Goal: Information Seeking & Learning: Find specific fact

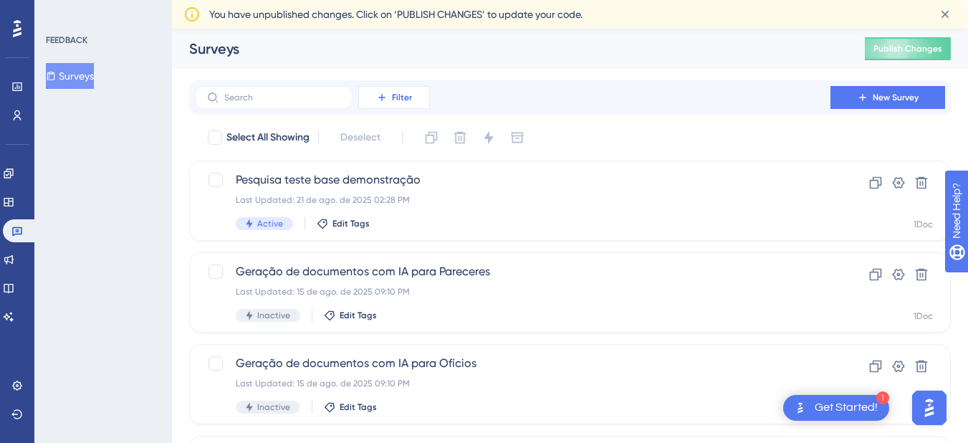
click at [410, 95] on span "Filter" at bounding box center [402, 97] width 20 height 11
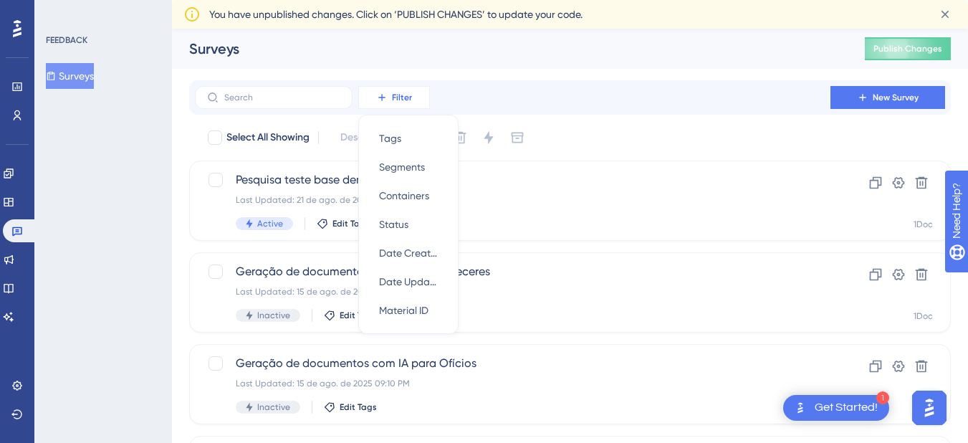
scroll to position [3, 0]
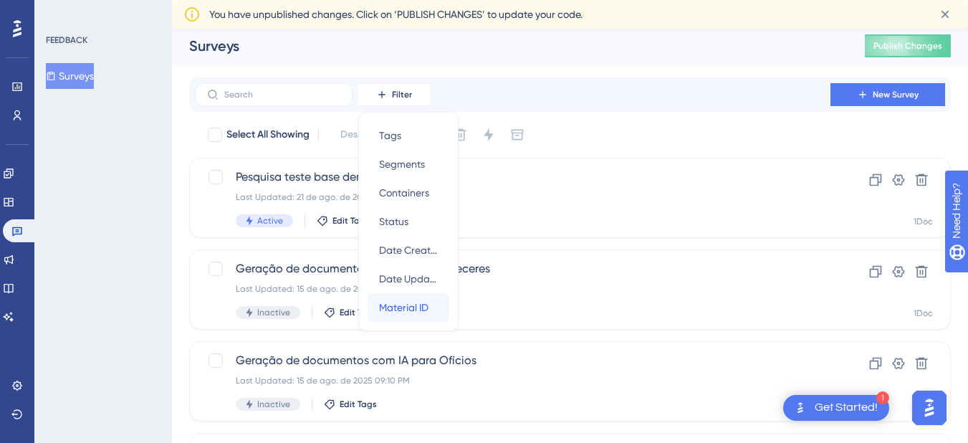
click at [412, 309] on span "Material ID" at bounding box center [403, 307] width 49 height 17
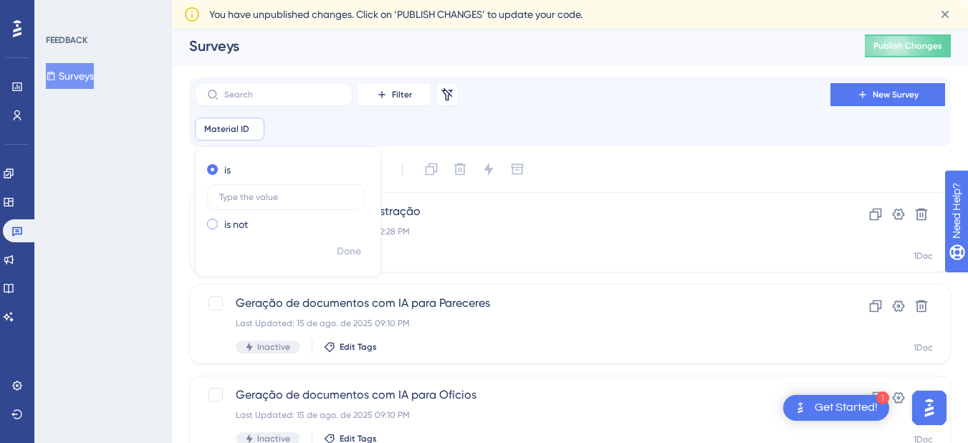
click at [213, 218] on div "is not" at bounding box center [285, 224] width 156 height 17
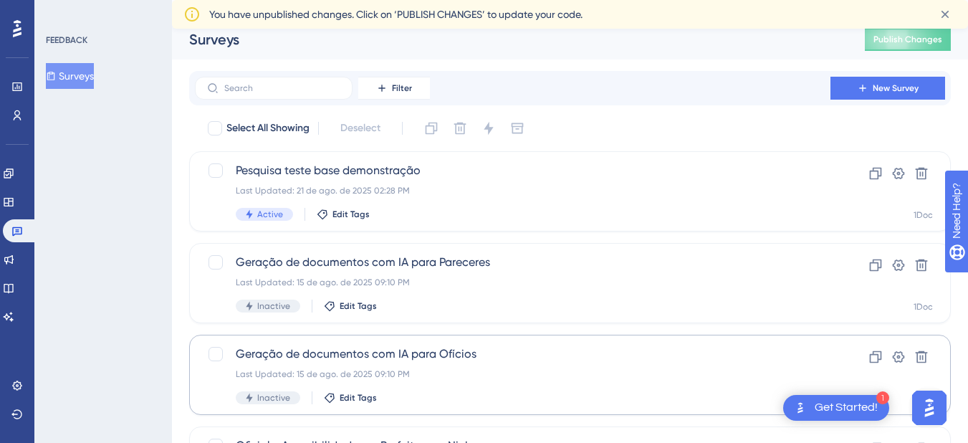
scroll to position [0, 0]
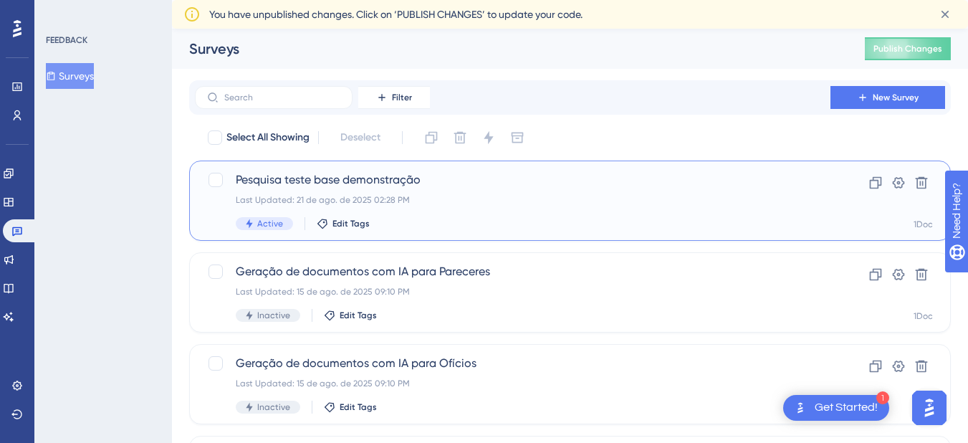
click at [648, 208] on div "Pesquisa teste base demonstração Last Updated: [DATE] 02:28 PM Active Edit Tags" at bounding box center [513, 200] width 554 height 59
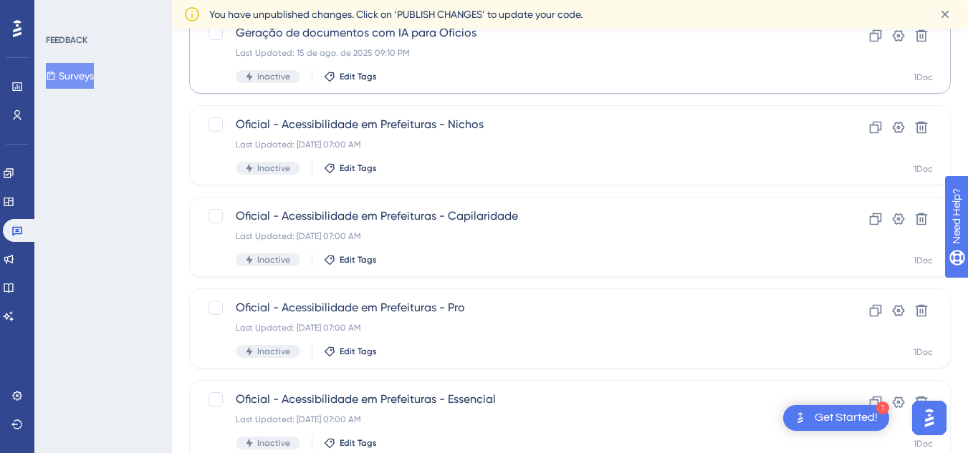
scroll to position [430, 0]
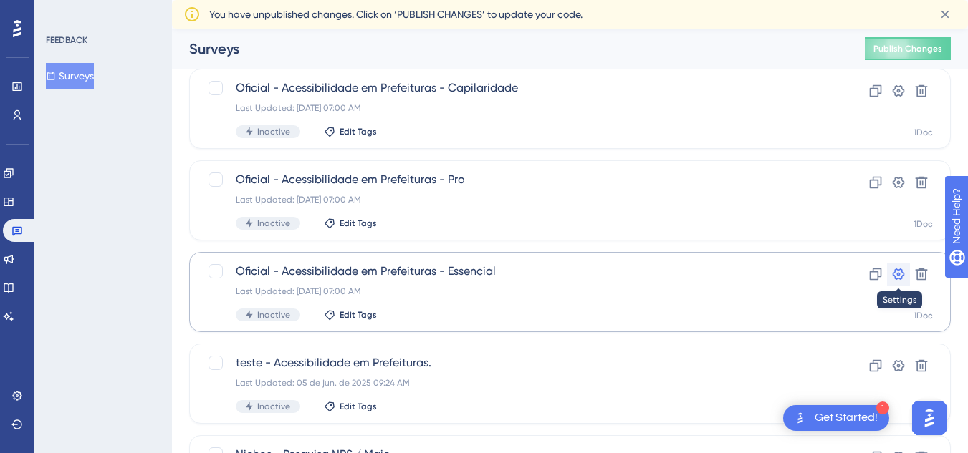
click at [894, 267] on icon at bounding box center [898, 274] width 14 height 14
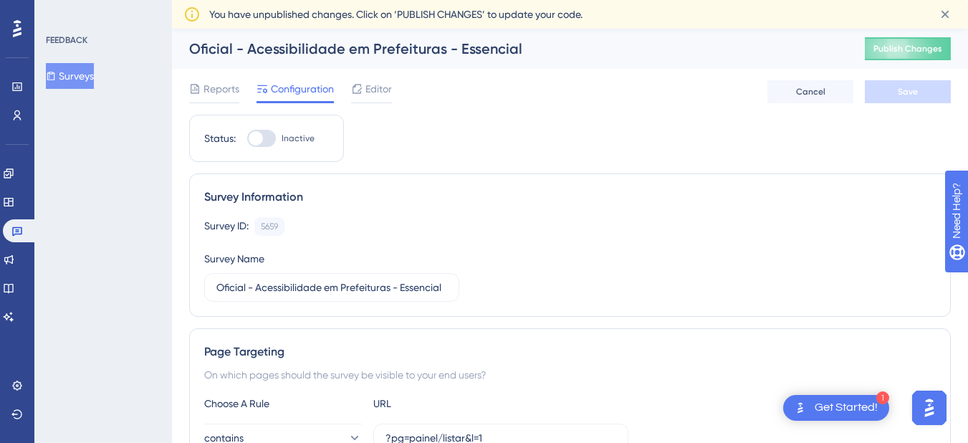
click at [223, 82] on span "Reports" at bounding box center [221, 88] width 36 height 17
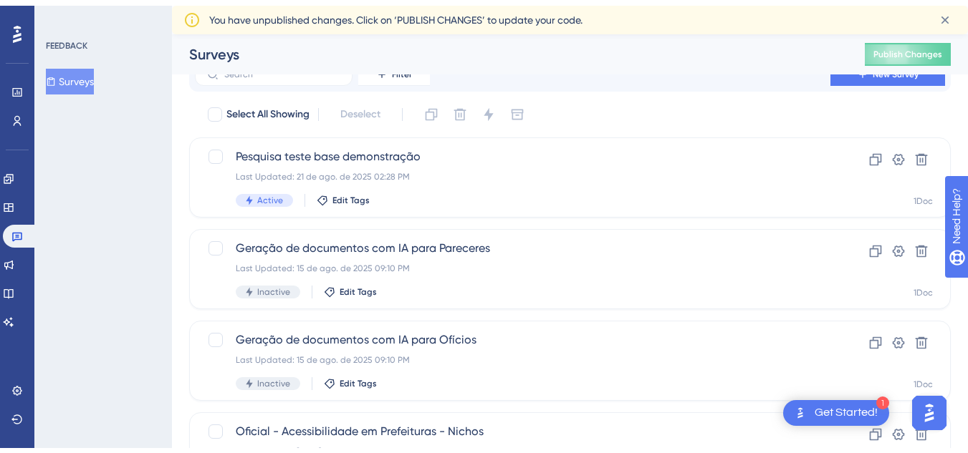
scroll to position [430, 0]
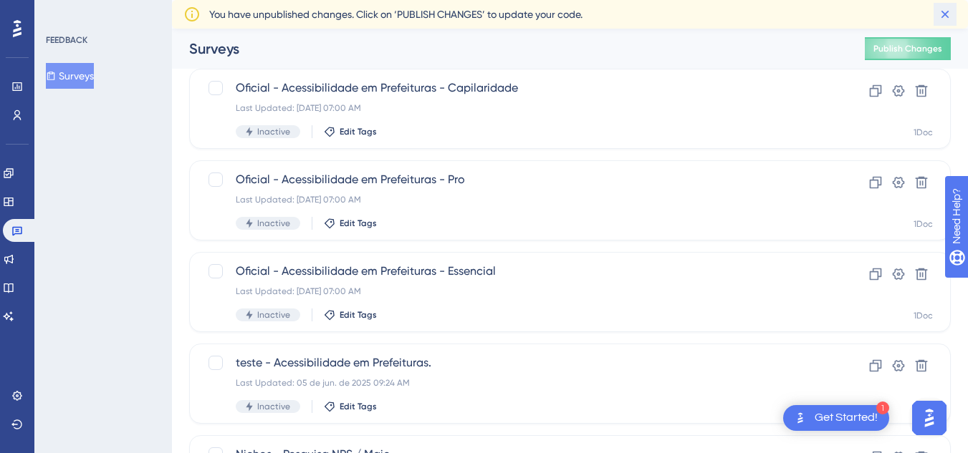
click at [945, 11] on icon at bounding box center [944, 14] width 14 height 14
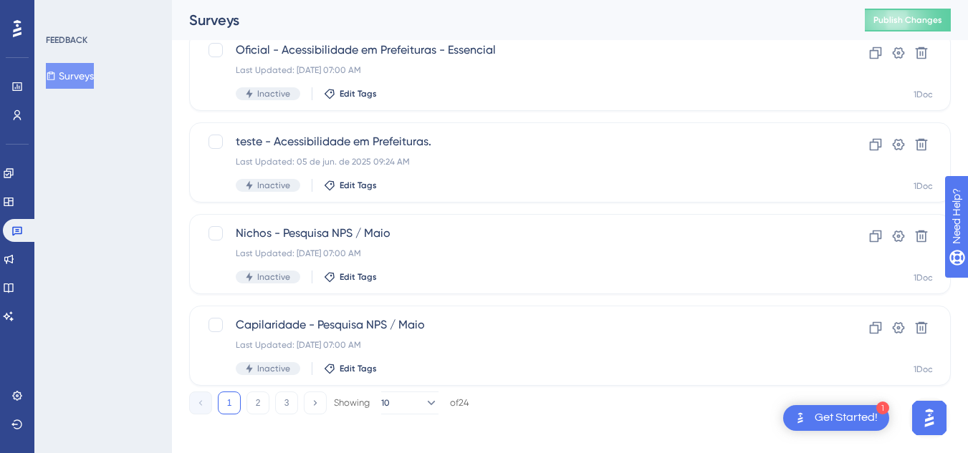
scroll to position [658, 0]
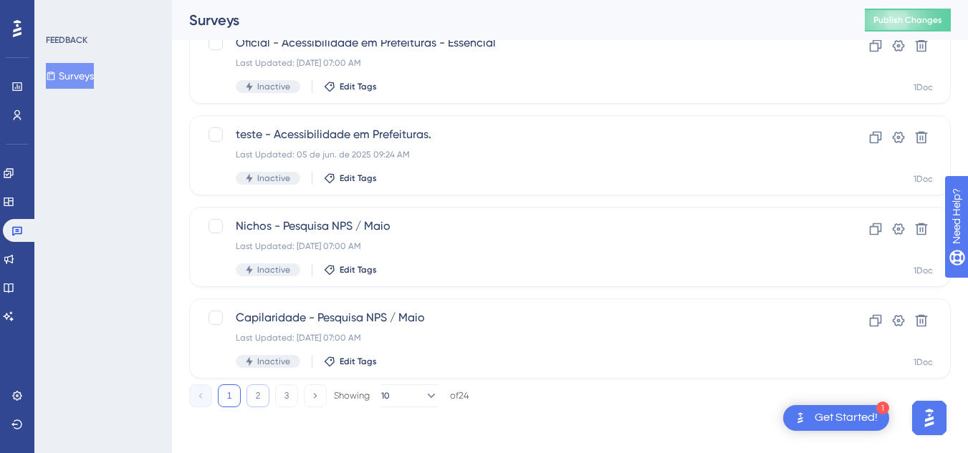
click at [258, 393] on button "2" at bounding box center [257, 396] width 23 height 23
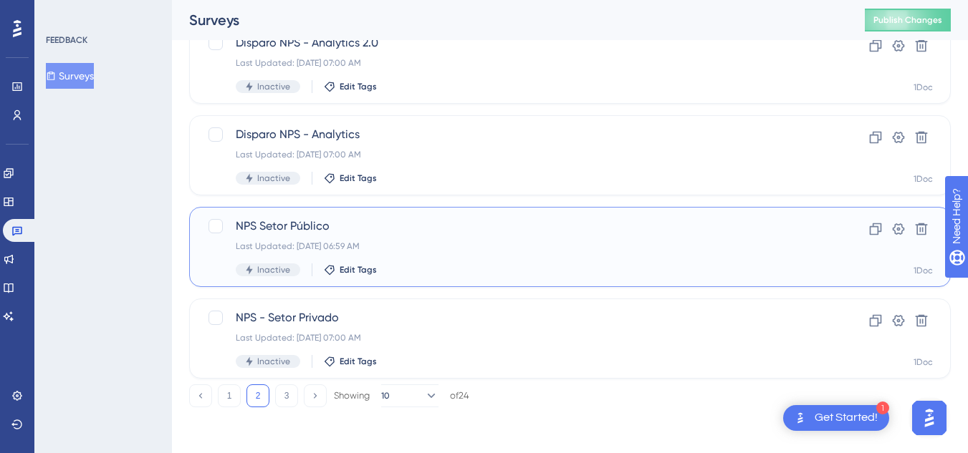
click at [516, 252] on div "NPS Setor Público Last Updated: [DATE] 06:59 AM Inactive Edit Tags" at bounding box center [513, 247] width 554 height 59
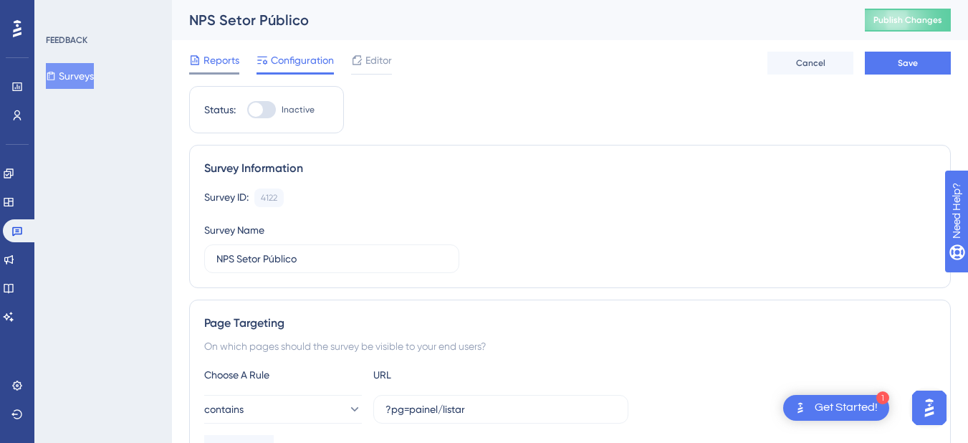
click at [220, 57] on span "Reports" at bounding box center [221, 60] width 36 height 17
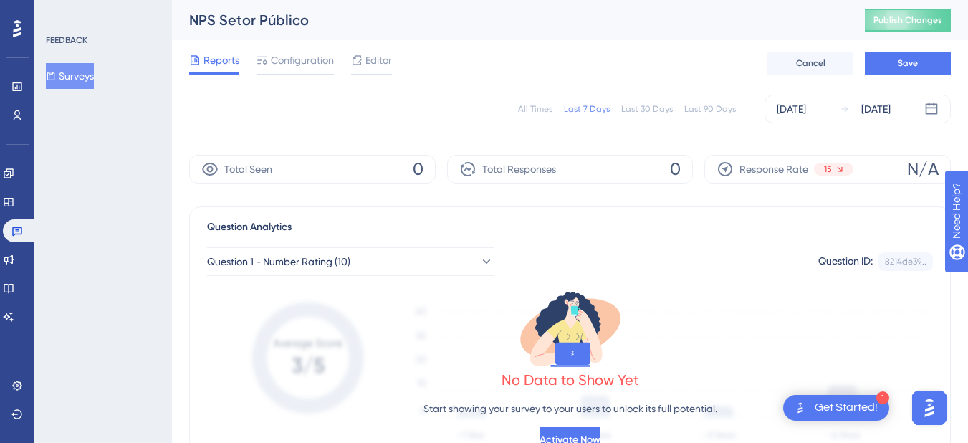
click at [642, 111] on div "Last 30 Days" at bounding box center [647, 108] width 52 height 11
click at [718, 111] on div "Last 90 Days" at bounding box center [710, 108] width 52 height 11
click at [806, 108] on div "[DATE]" at bounding box center [790, 108] width 29 height 17
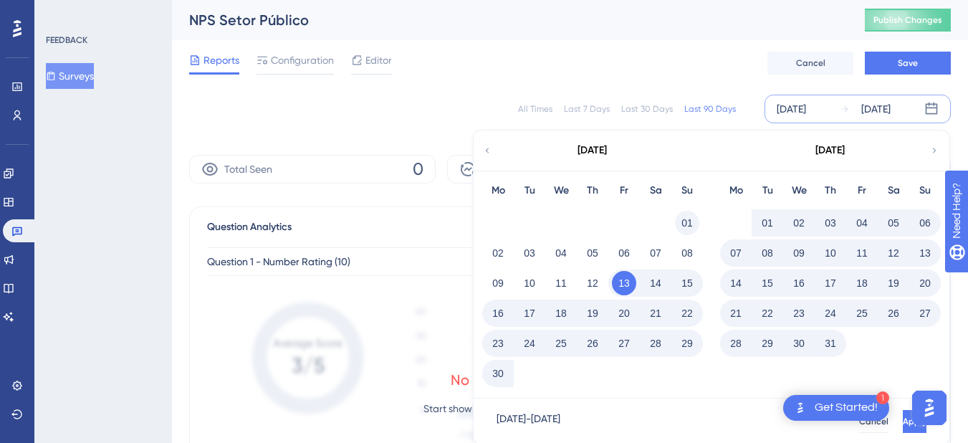
click at [687, 215] on button "01" at bounding box center [687, 223] width 24 height 24
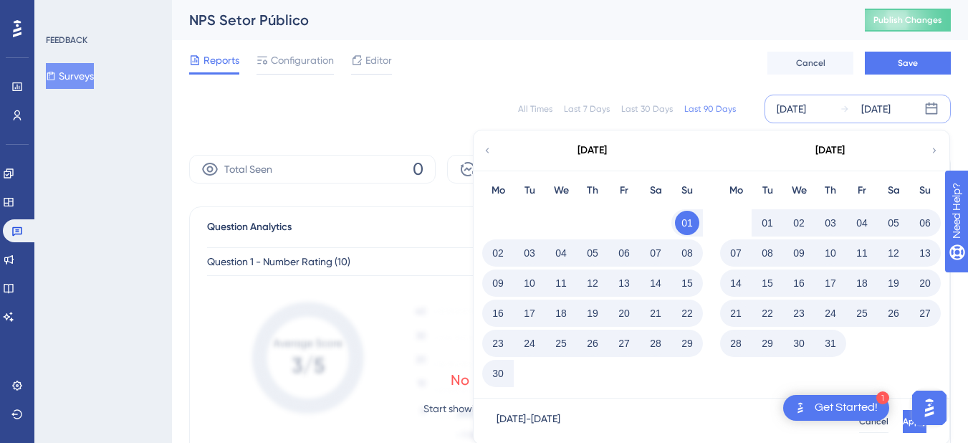
click at [726, 67] on div "Reports Configuration Editor Cancel Save" at bounding box center [569, 63] width 761 height 46
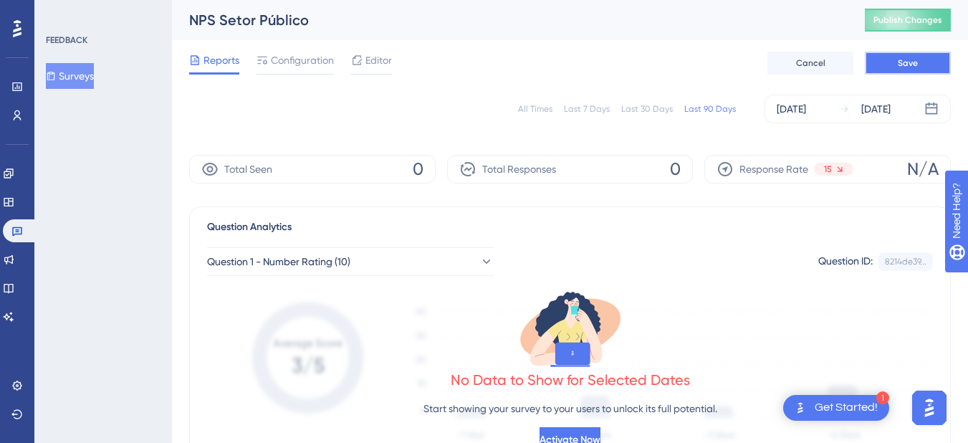
click at [921, 62] on button "Save" at bounding box center [907, 63] width 86 height 23
click at [806, 114] on div "[DATE]" at bounding box center [790, 108] width 29 height 17
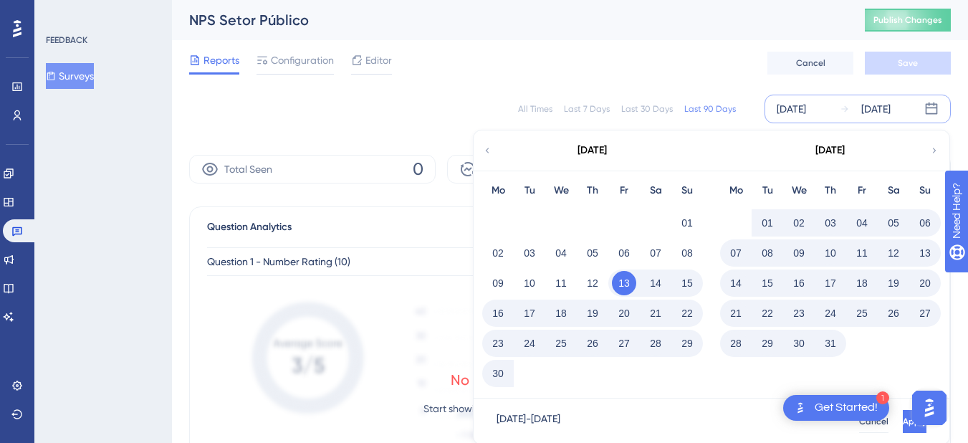
click at [491, 151] on icon at bounding box center [487, 150] width 10 height 13
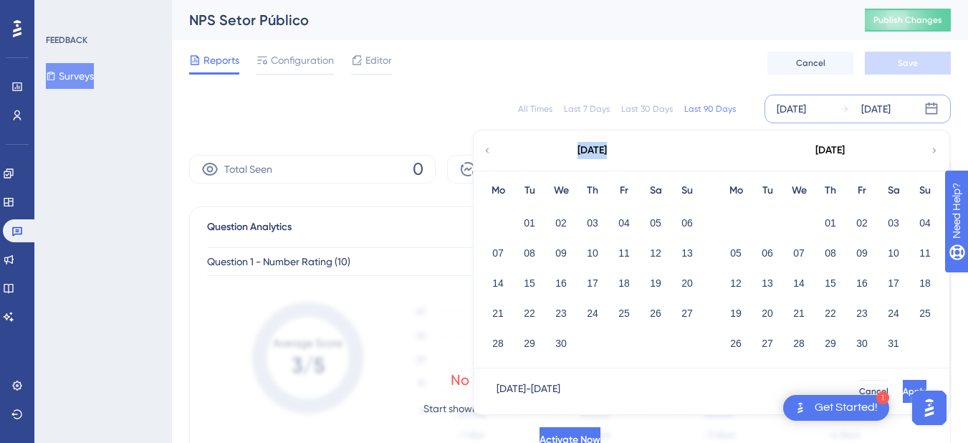
click at [491, 151] on icon at bounding box center [487, 150] width 10 height 13
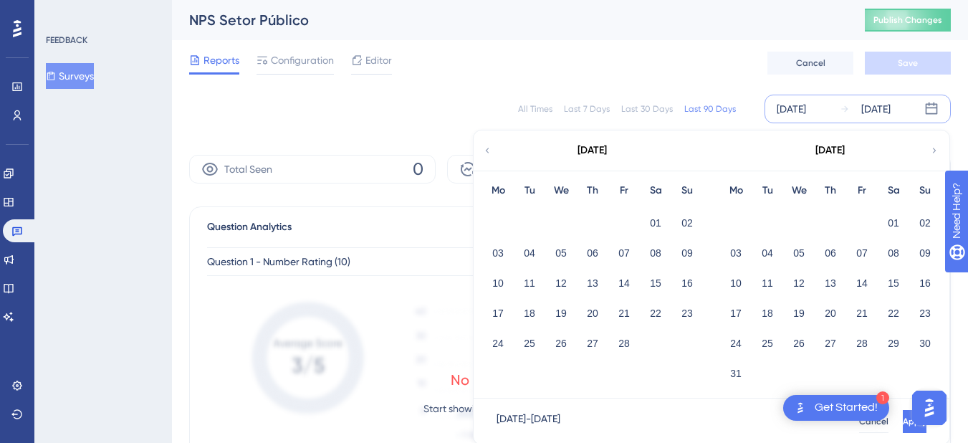
click at [491, 151] on icon at bounding box center [487, 150] width 10 height 13
click at [799, 217] on button "01" at bounding box center [798, 223] width 24 height 24
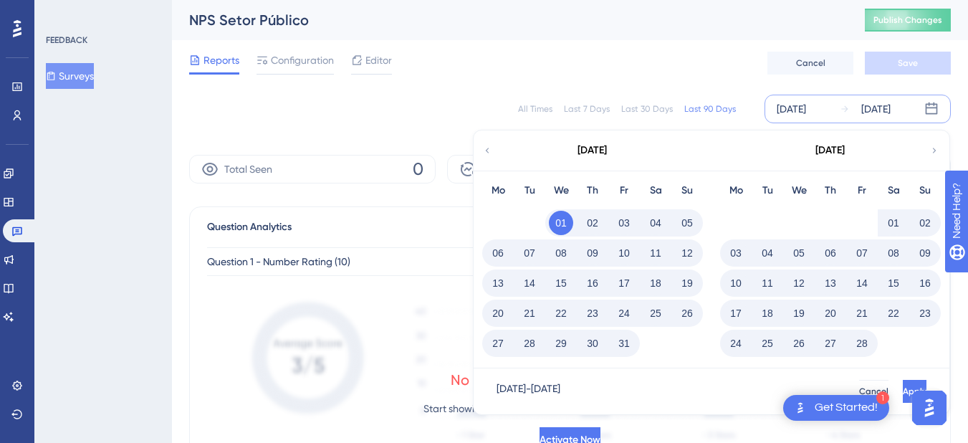
click at [558, 222] on button "01" at bounding box center [561, 223] width 24 height 24
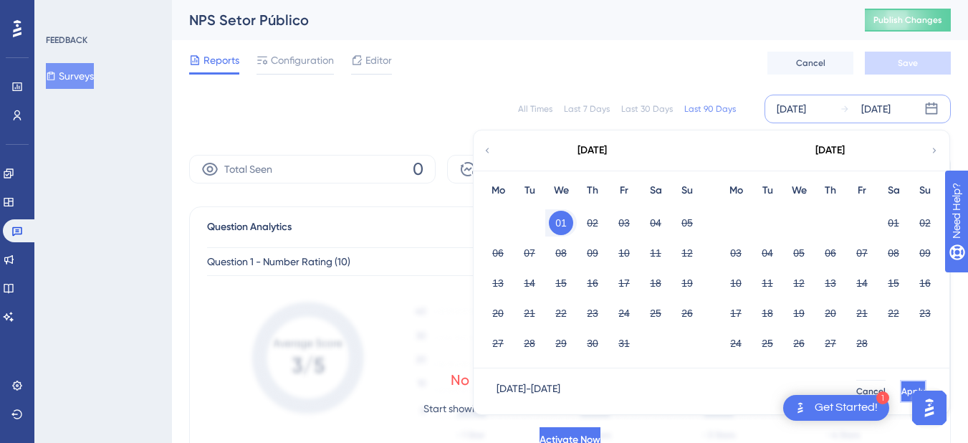
click at [902, 390] on button "Apply" at bounding box center [912, 391] width 26 height 23
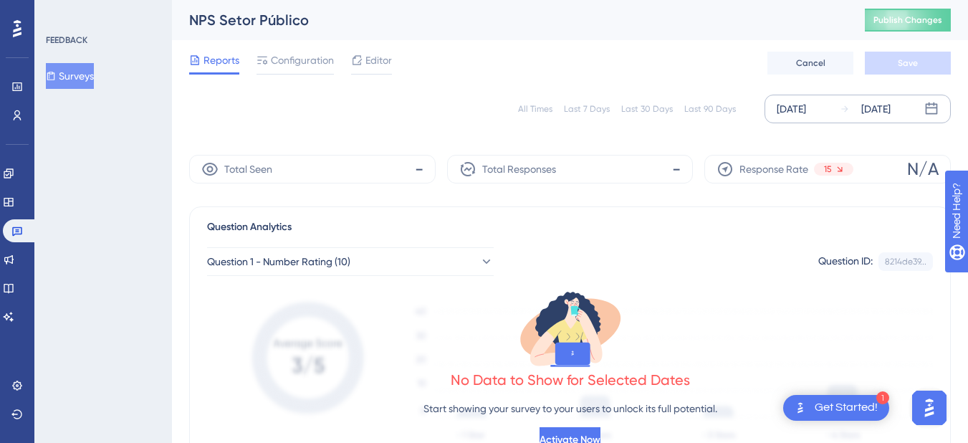
click at [887, 106] on div "[DATE]" at bounding box center [875, 108] width 29 height 17
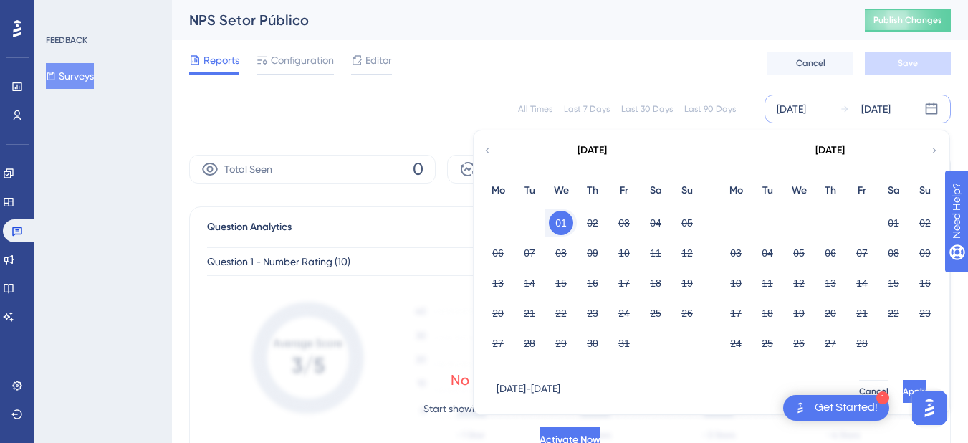
click at [933, 145] on icon at bounding box center [934, 150] width 10 height 13
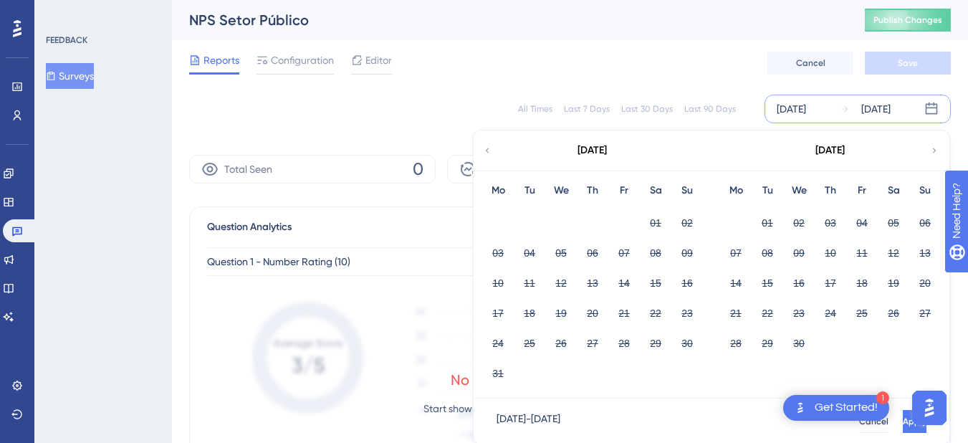
click at [933, 145] on icon at bounding box center [934, 150] width 10 height 13
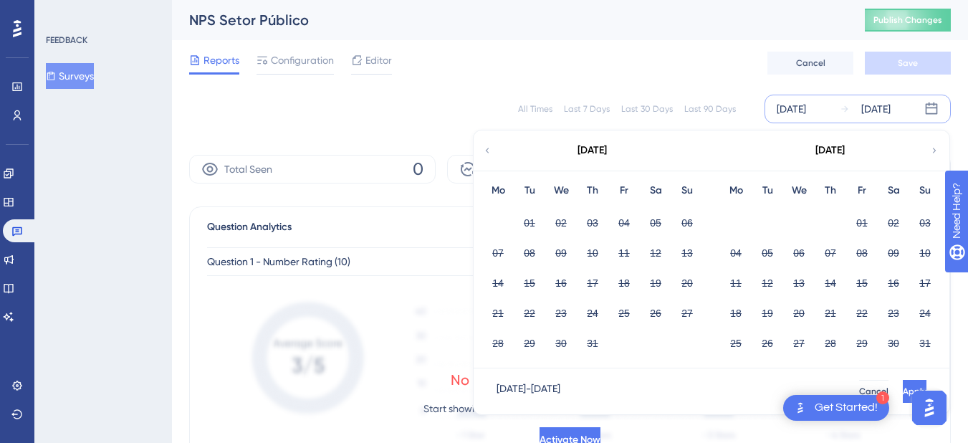
click at [933, 145] on icon at bounding box center [934, 150] width 10 height 13
click at [488, 148] on icon at bounding box center [487, 150] width 10 height 13
click at [930, 149] on icon at bounding box center [934, 150] width 10 height 13
click at [612, 53] on div "Reports Configuration Editor Cancel Save" at bounding box center [569, 63] width 761 height 46
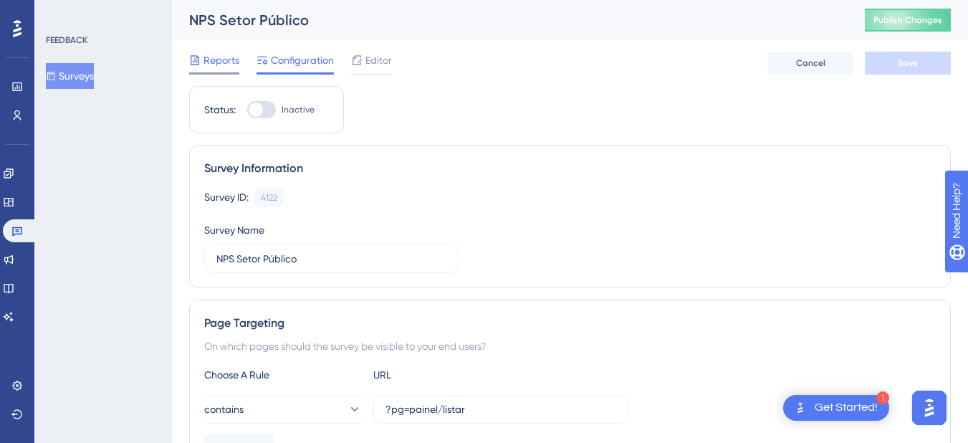
click at [208, 59] on span "Reports" at bounding box center [221, 60] width 36 height 17
click at [67, 79] on button "Surveys" at bounding box center [70, 76] width 48 height 26
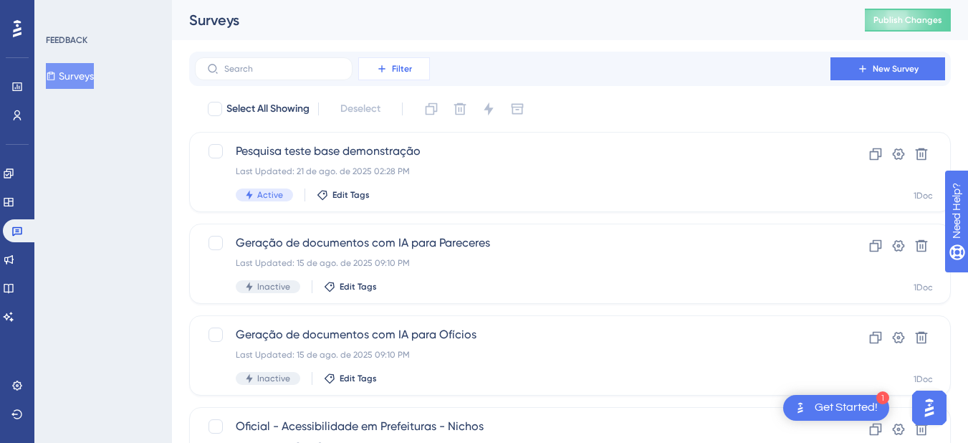
click at [401, 69] on span "Filter" at bounding box center [402, 68] width 20 height 11
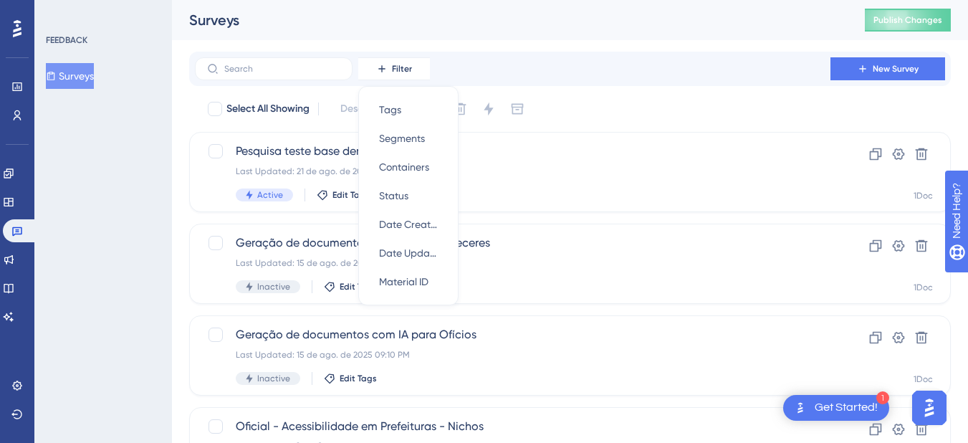
click at [642, 77] on div "Filter Tags Tags Segments Segments Containers Containers Status Status Date Cre…" at bounding box center [570, 68] width 750 height 23
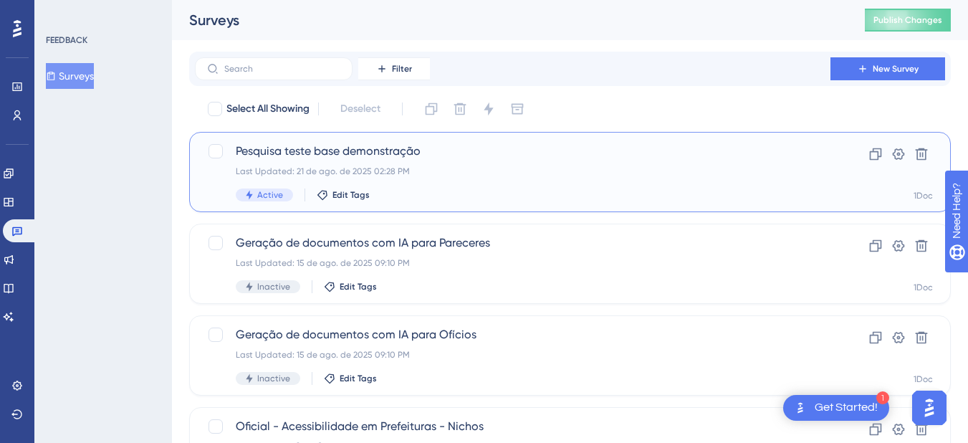
click at [724, 170] on div "Last Updated: 21 de ago. de 2025 02:28 PM" at bounding box center [513, 170] width 554 height 11
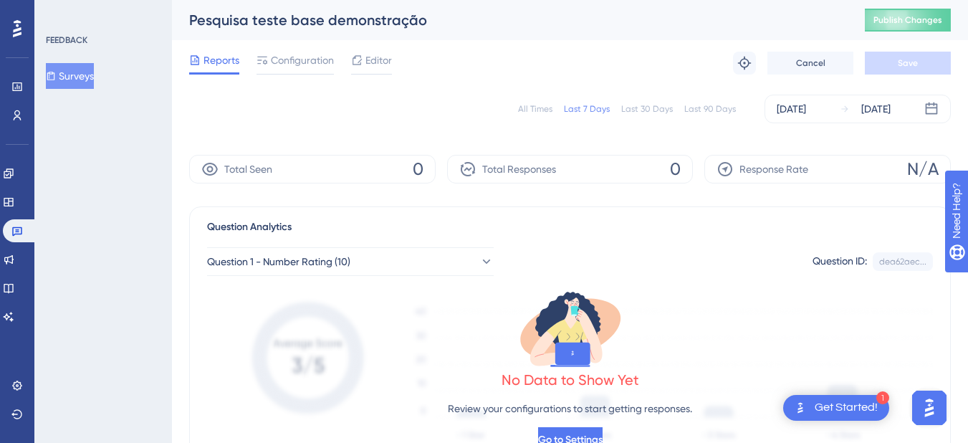
click at [644, 110] on div "Last 30 Days" at bounding box center [647, 108] width 52 height 11
click at [715, 107] on div "Last 90 Days" at bounding box center [710, 108] width 52 height 11
click at [656, 107] on div "Last 30 Days" at bounding box center [647, 108] width 52 height 11
click at [695, 108] on div "Last 90 Days" at bounding box center [710, 108] width 52 height 11
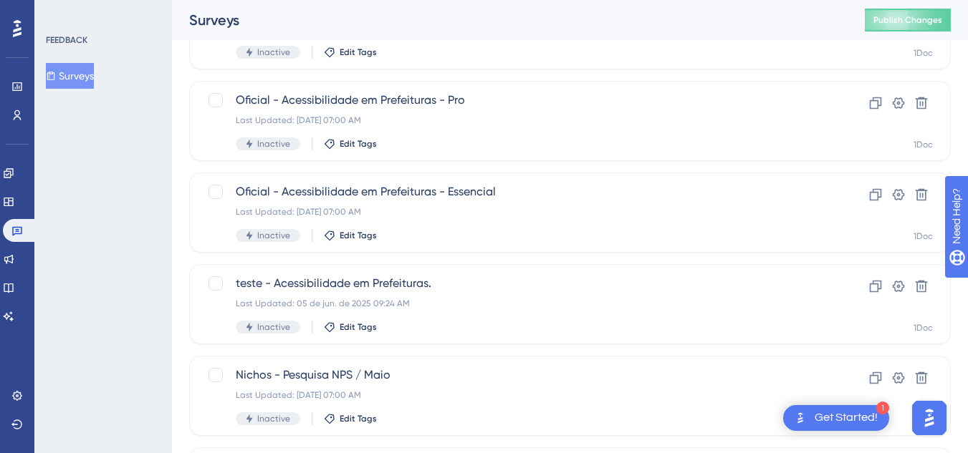
scroll to position [658, 0]
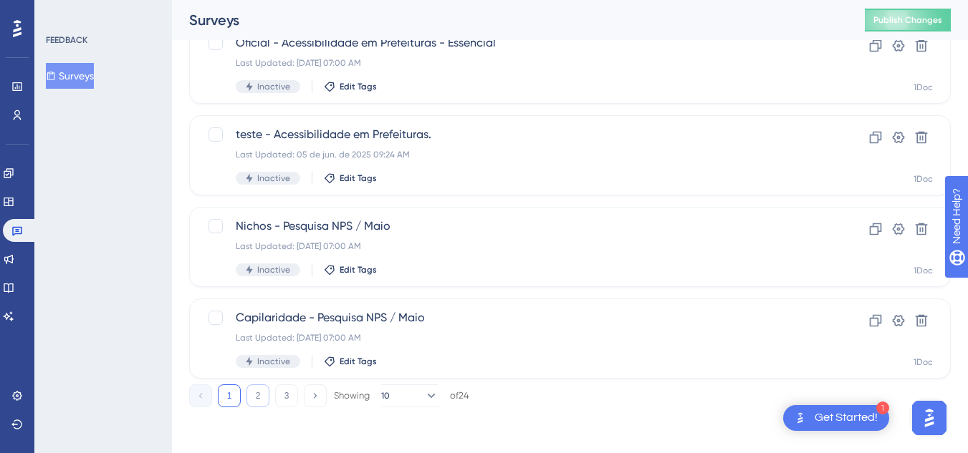
click at [259, 395] on button "2" at bounding box center [257, 396] width 23 height 23
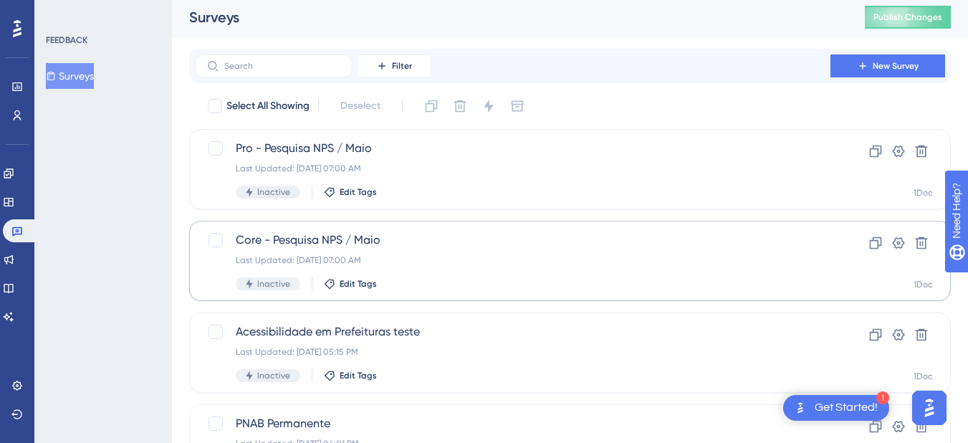
scroll to position [0, 0]
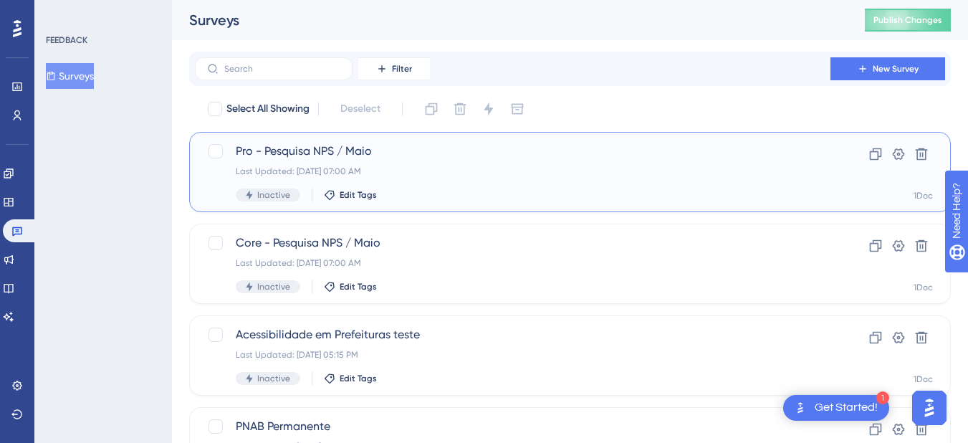
drag, startPoint x: 550, startPoint y: 179, endPoint x: 522, endPoint y: 183, distance: 28.2
click at [522, 183] on div "Pro - Pesquisa NPS / Maio Last Updated: [DATE] 07:00 AM Inactive Edit Tags" at bounding box center [513, 172] width 554 height 59
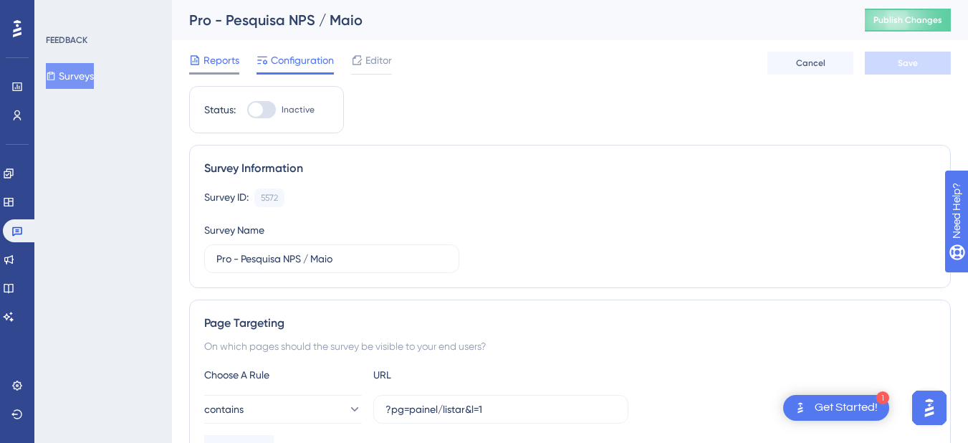
click at [220, 54] on span "Reports" at bounding box center [221, 60] width 36 height 17
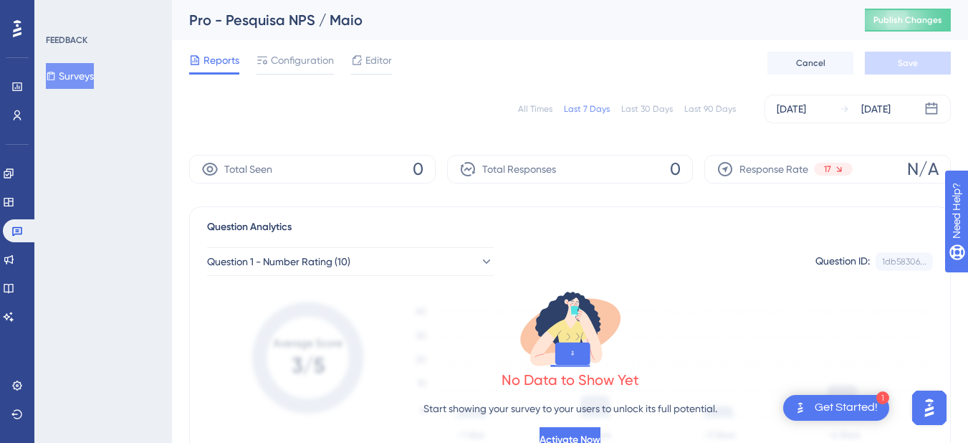
click at [644, 111] on div "Last 30 Days" at bounding box center [647, 108] width 52 height 11
click at [722, 108] on div "Last 90 Days" at bounding box center [710, 108] width 52 height 11
click at [833, 169] on div "17" at bounding box center [833, 169] width 39 height 13
click at [937, 173] on span "N/A" at bounding box center [923, 169] width 32 height 23
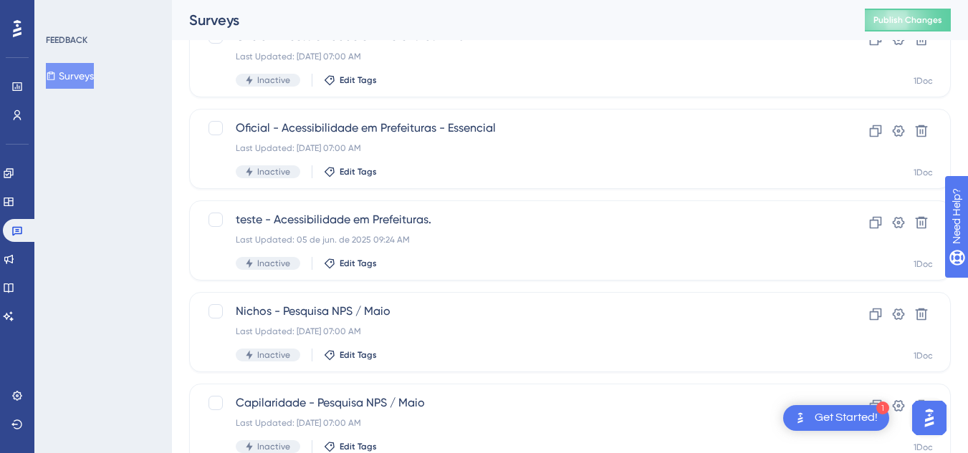
scroll to position [658, 0]
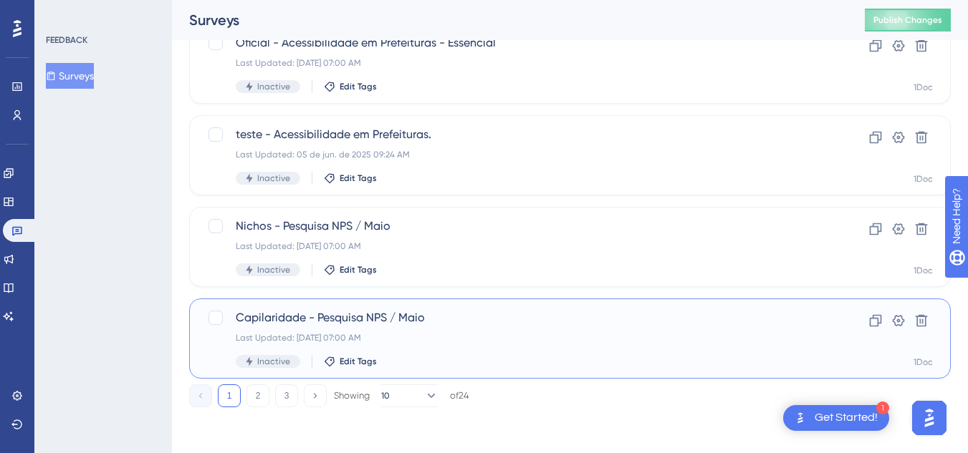
click at [465, 332] on div "Last Updated: [DATE] 07:00 AM" at bounding box center [513, 337] width 554 height 11
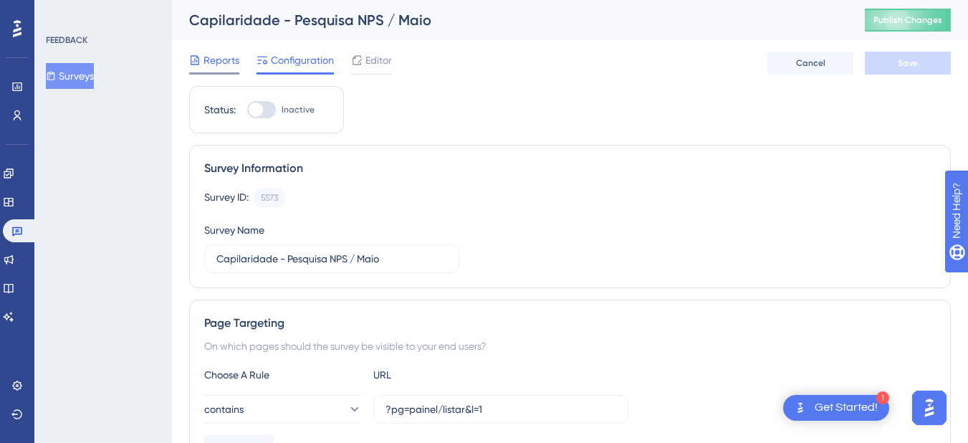
click at [214, 68] on span "Reports" at bounding box center [221, 60] width 36 height 17
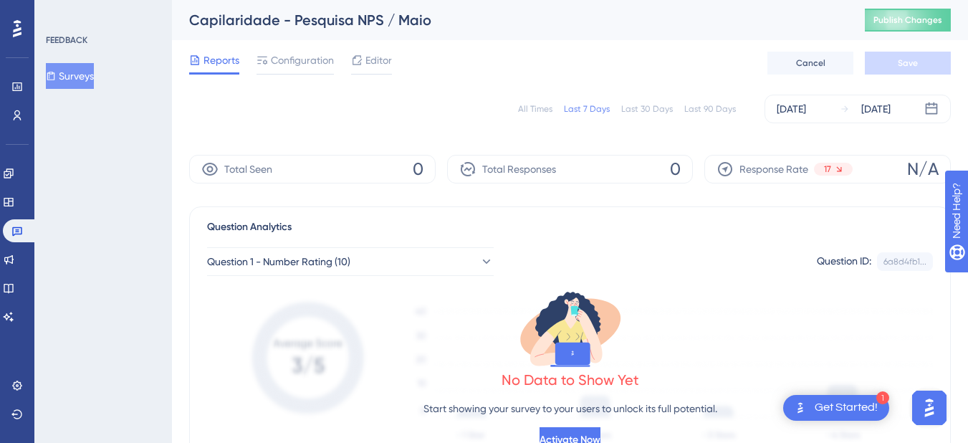
click at [714, 105] on div "Last 90 Days" at bounding box center [710, 108] width 52 height 11
click at [806, 109] on div "[DATE]" at bounding box center [790, 108] width 29 height 17
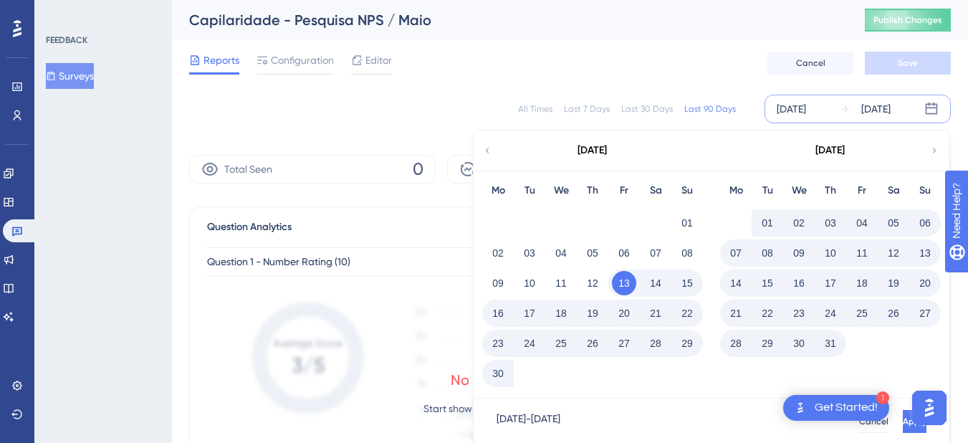
click at [495, 154] on div "[DATE]" at bounding box center [591, 150] width 236 height 40
click at [489, 150] on icon at bounding box center [487, 150] width 10 height 13
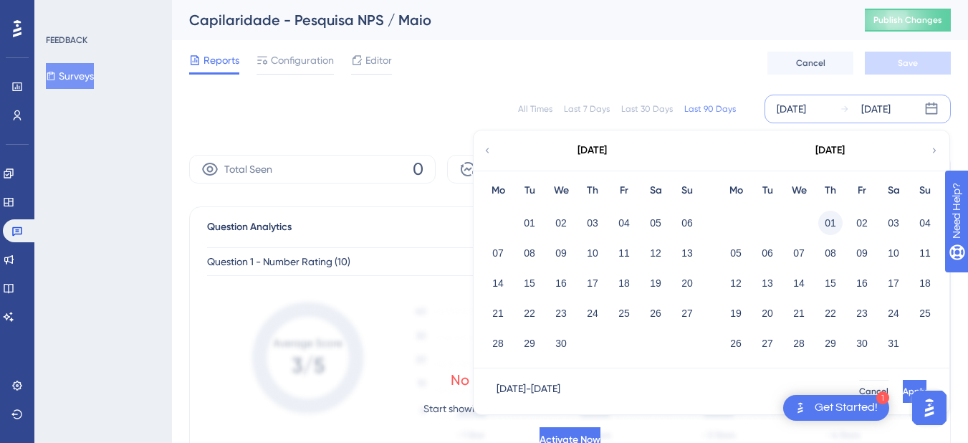
click at [829, 220] on button "01" at bounding box center [830, 223] width 24 height 24
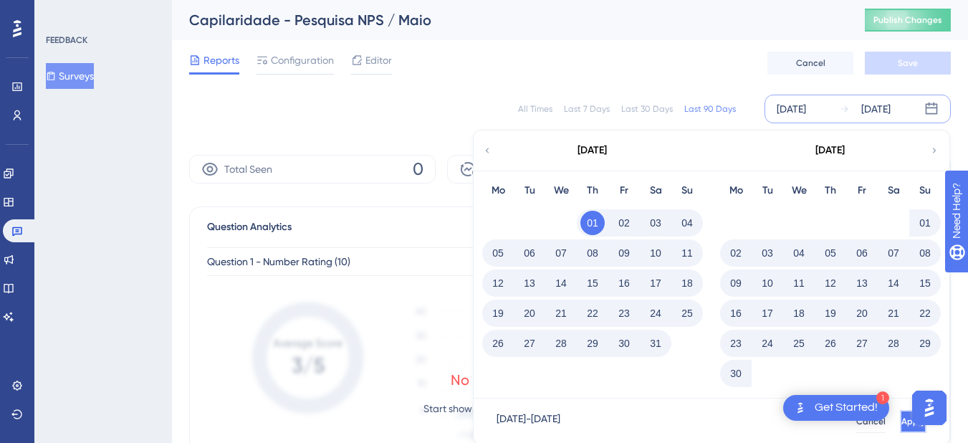
click at [899, 428] on button "Apply" at bounding box center [912, 421] width 26 height 23
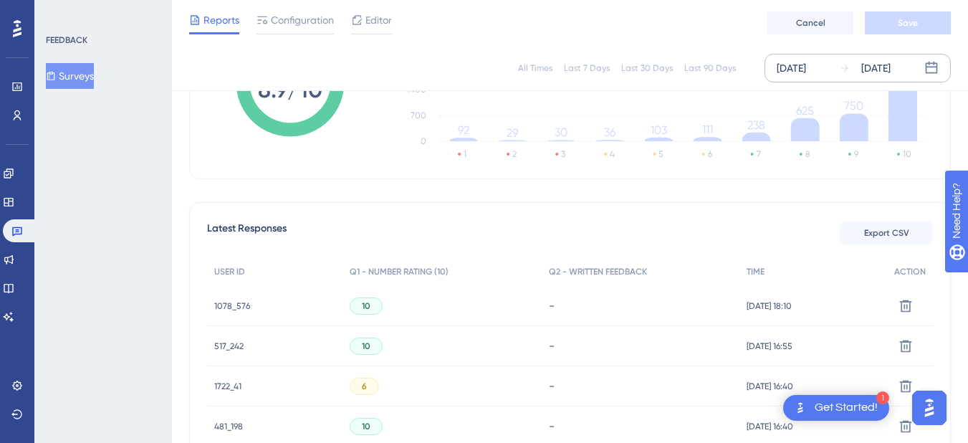
scroll to position [286, 0]
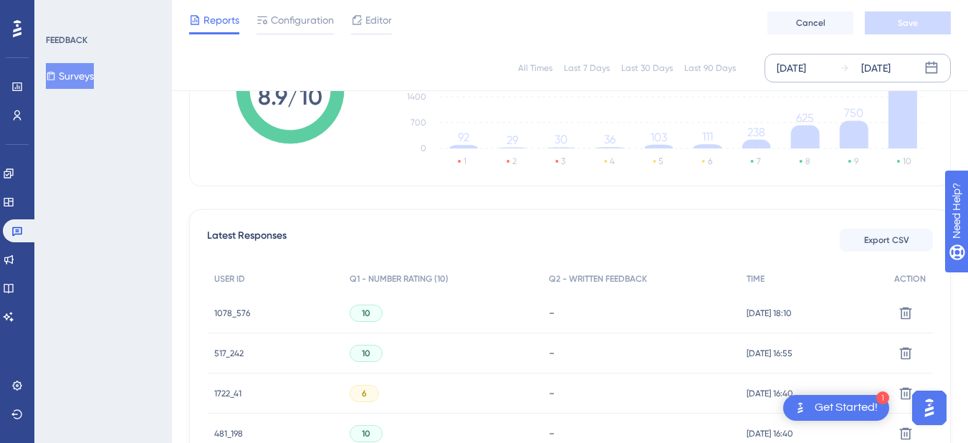
click at [556, 308] on div "-" at bounding box center [640, 313] width 183 height 14
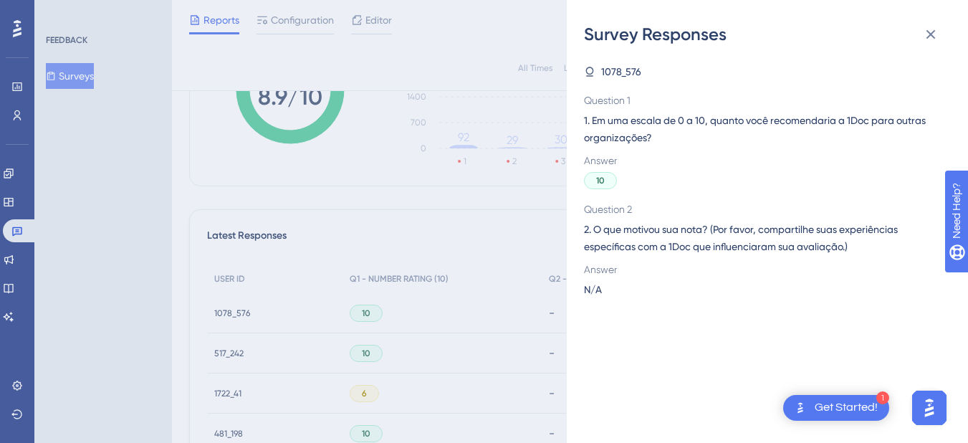
scroll to position [501, 0]
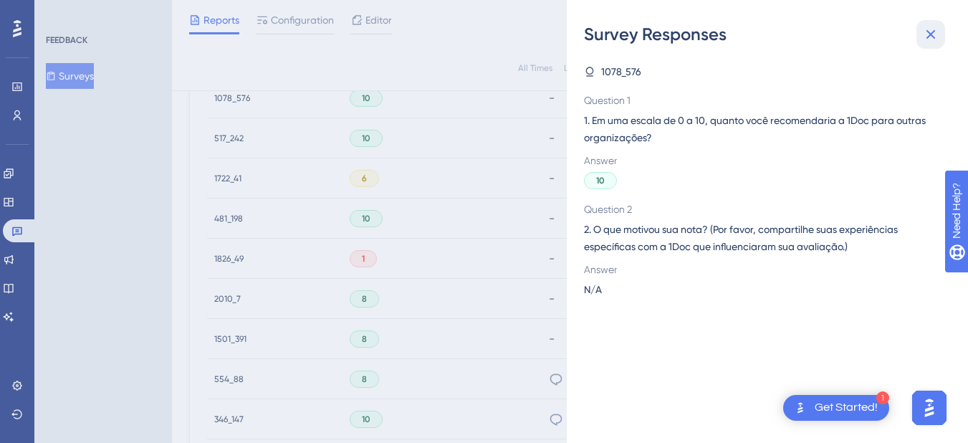
click at [927, 33] on icon at bounding box center [930, 34] width 17 height 17
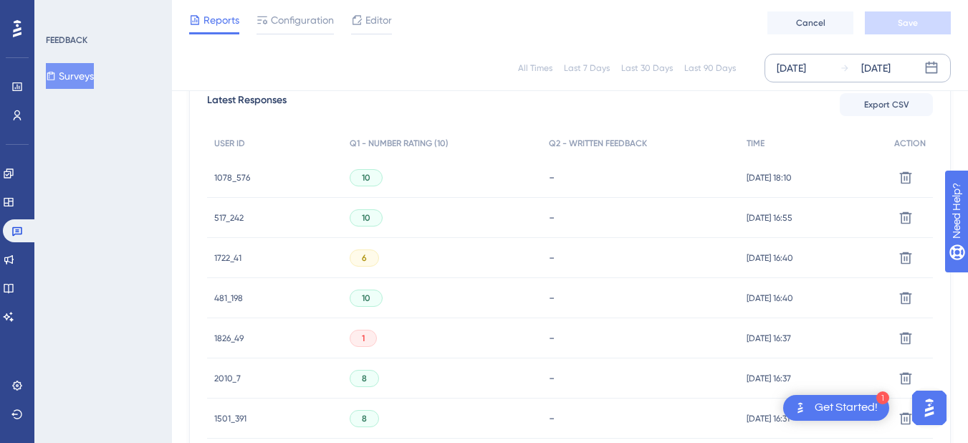
scroll to position [286, 0]
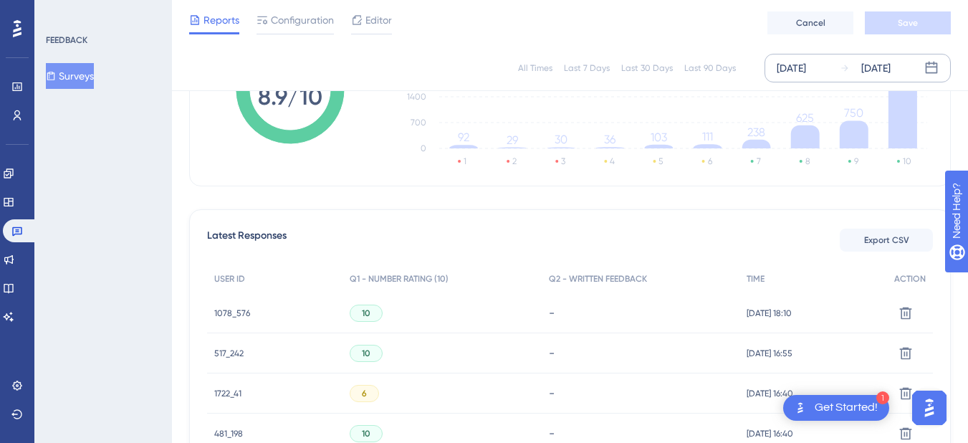
click at [240, 311] on span "1078_576" at bounding box center [232, 312] width 36 height 11
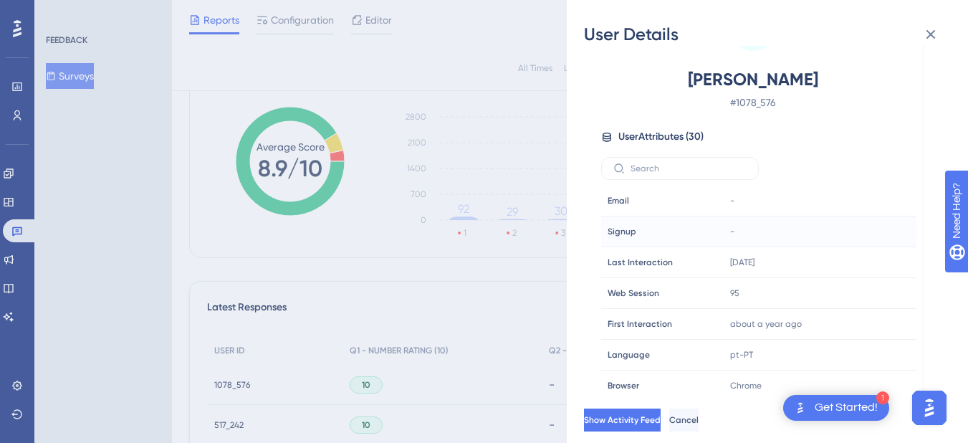
scroll to position [0, 0]
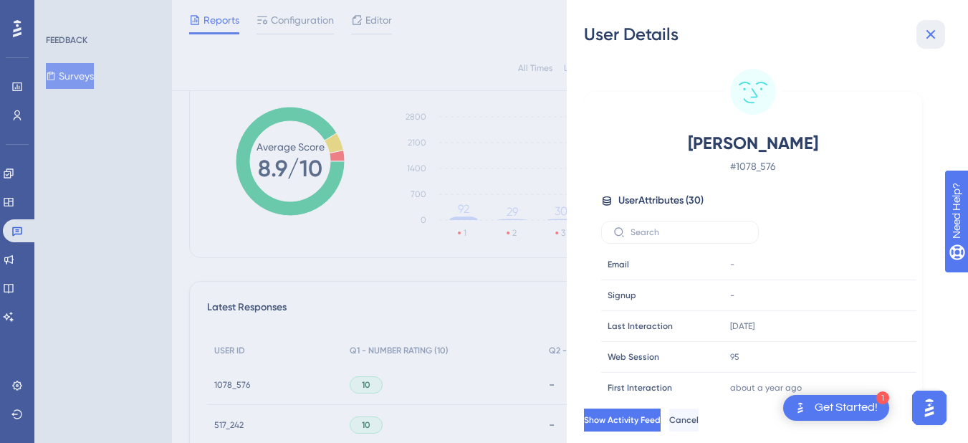
click at [930, 32] on icon at bounding box center [930, 34] width 17 height 17
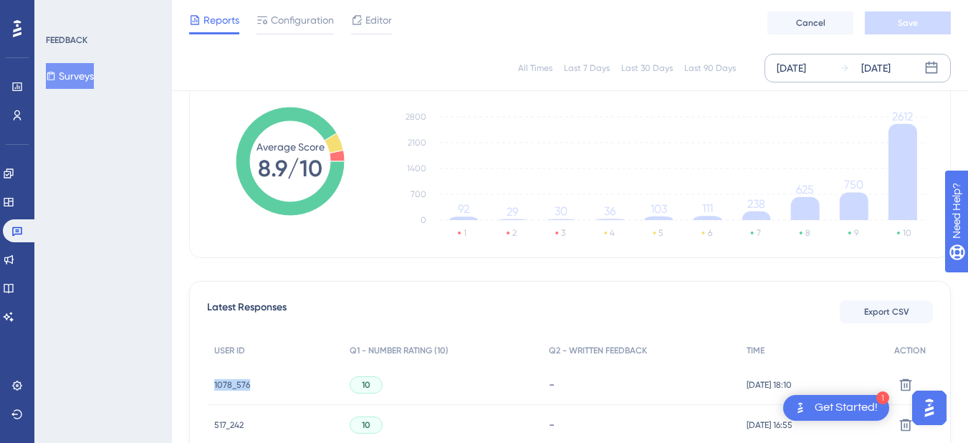
drag, startPoint x: 249, startPoint y: 382, endPoint x: 207, endPoint y: 390, distance: 43.0
click at [207, 390] on div "1078_576 1078_576" at bounding box center [274, 385] width 135 height 40
copy span "1078_576"
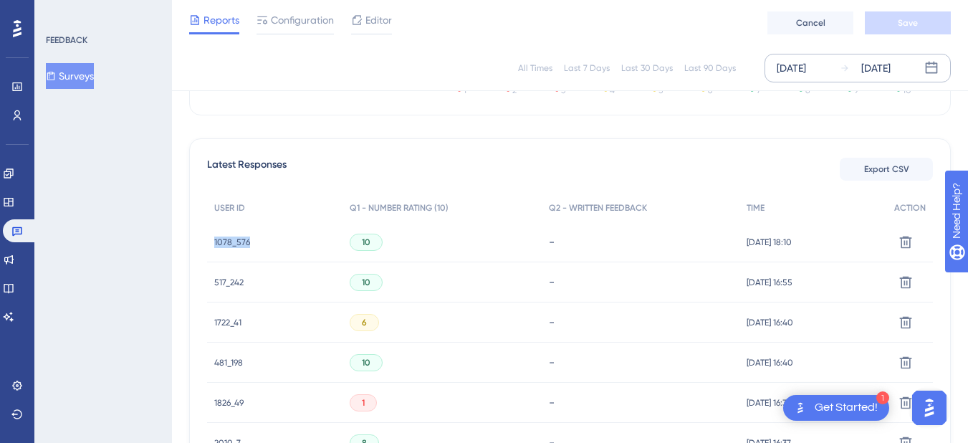
scroll to position [358, 0]
click at [268, 279] on div "517_242 517_242" at bounding box center [274, 281] width 135 height 40
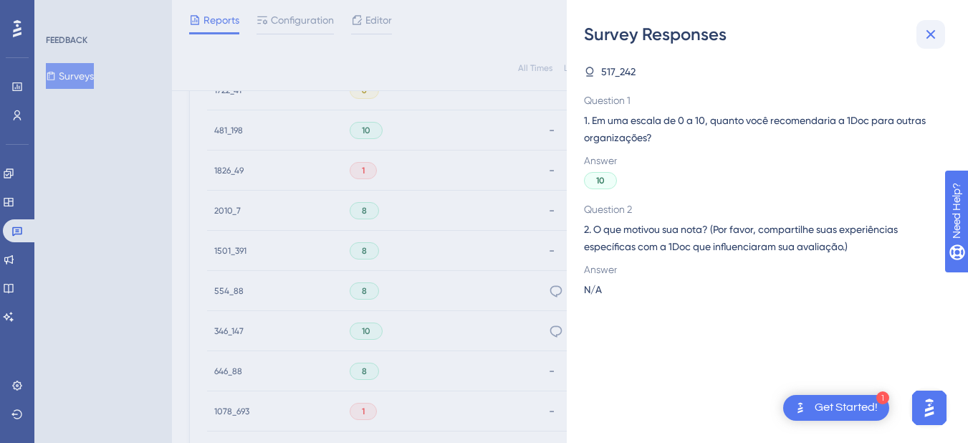
scroll to position [573, 0]
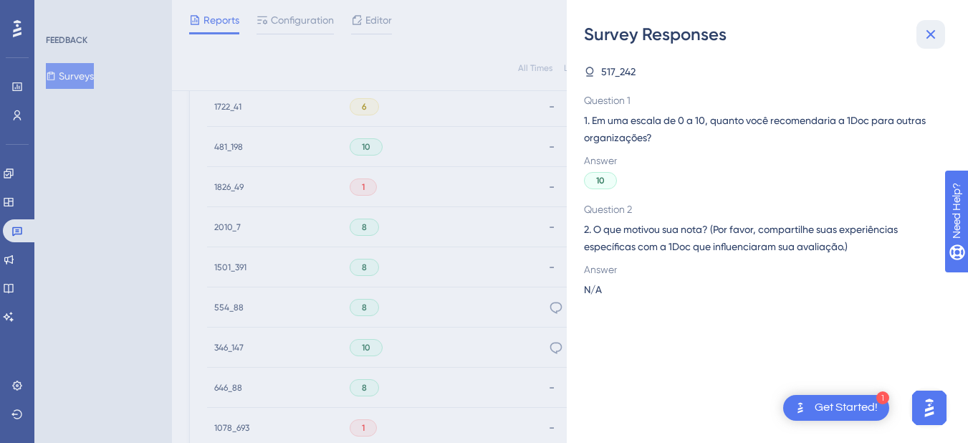
click at [930, 33] on icon at bounding box center [930, 34] width 9 height 9
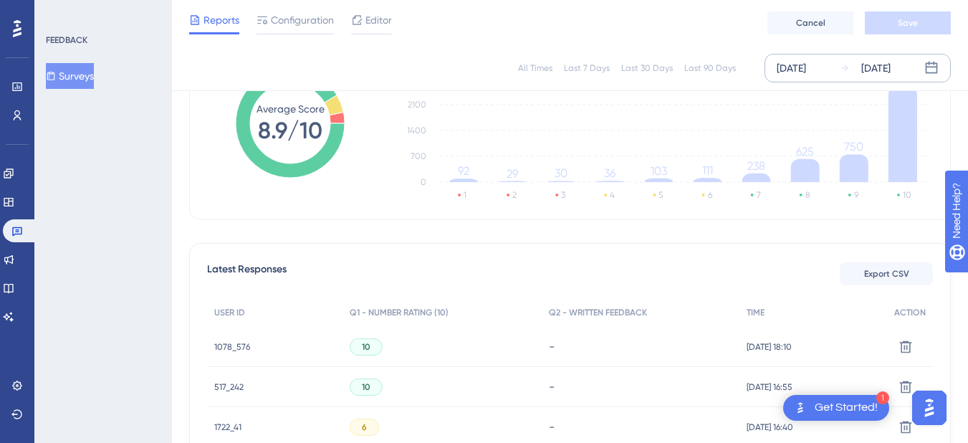
scroll to position [358, 0]
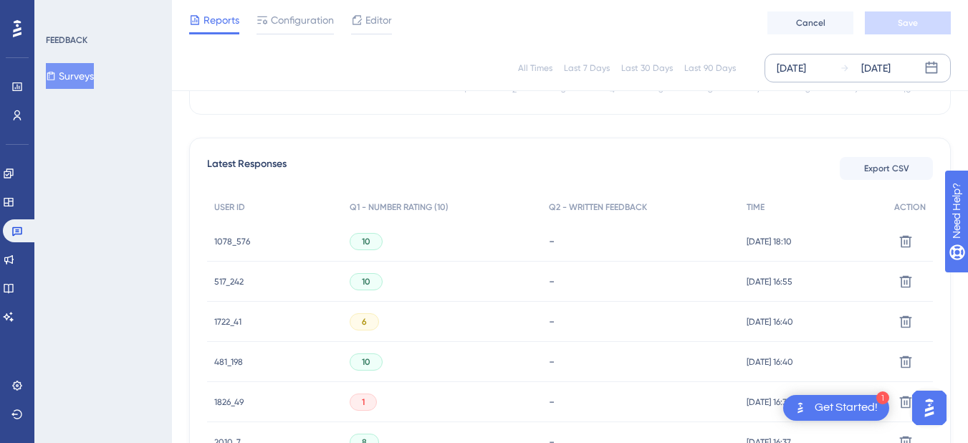
click at [420, 276] on div "10" at bounding box center [441, 281] width 198 height 40
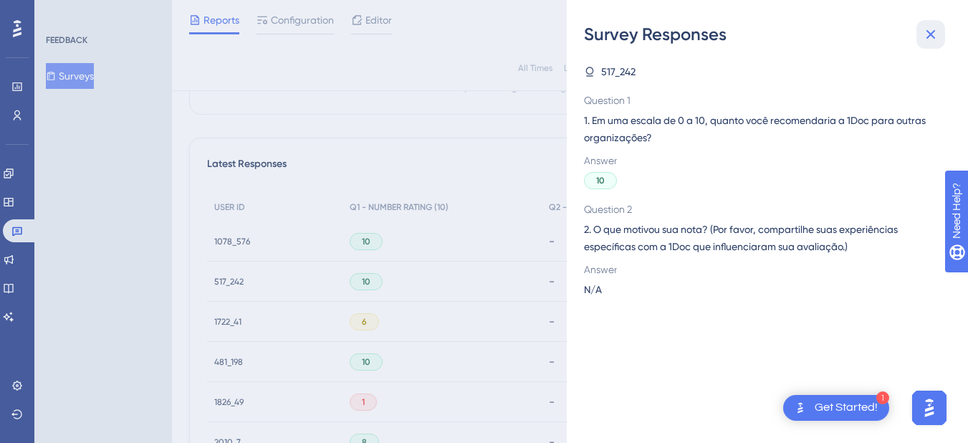
click at [933, 41] on icon at bounding box center [930, 34] width 17 height 17
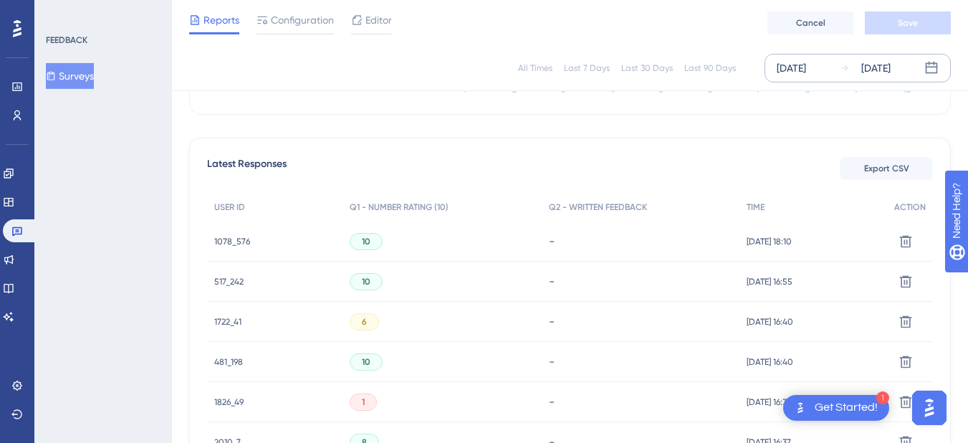
click at [230, 277] on span "517_242" at bounding box center [228, 281] width 29 height 11
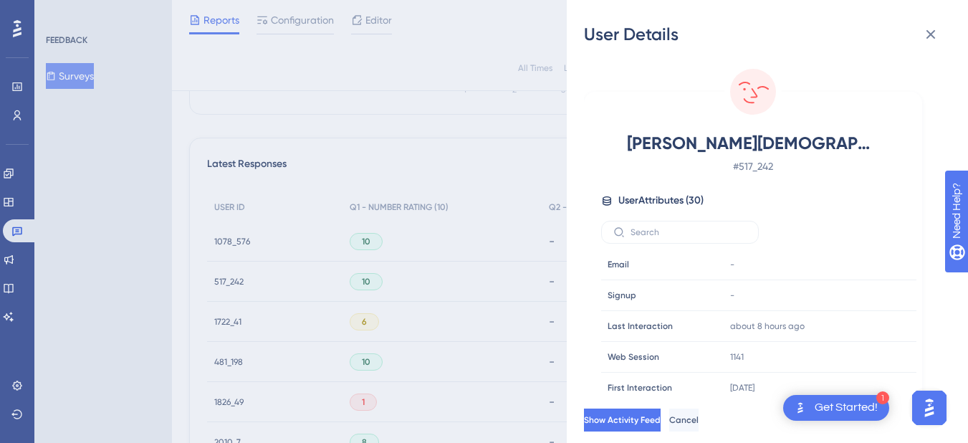
click at [764, 170] on span "# 517_242" at bounding box center [753, 166] width 252 height 17
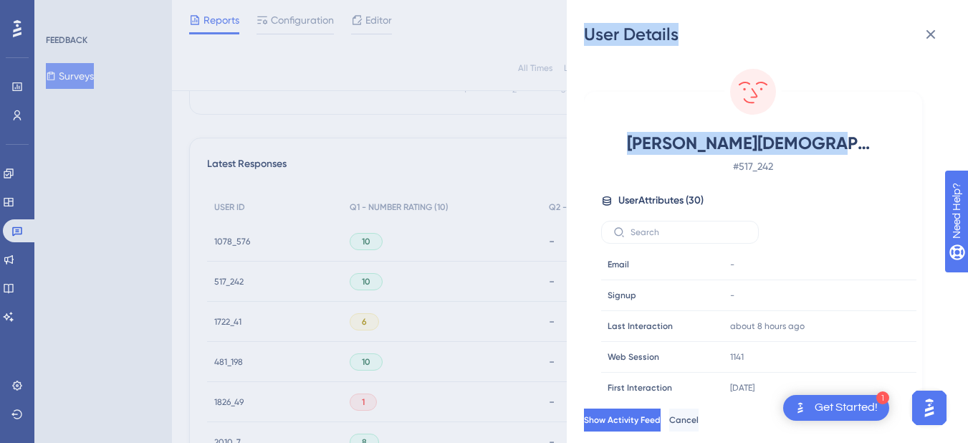
drag, startPoint x: 851, startPoint y: 135, endPoint x: 557, endPoint y: 145, distance: 294.5
click at [557, 145] on div "User Details [PERSON_NAME] # 517_242 User Attributes ( 30 ) Email Email - Signu…" at bounding box center [484, 221] width 968 height 443
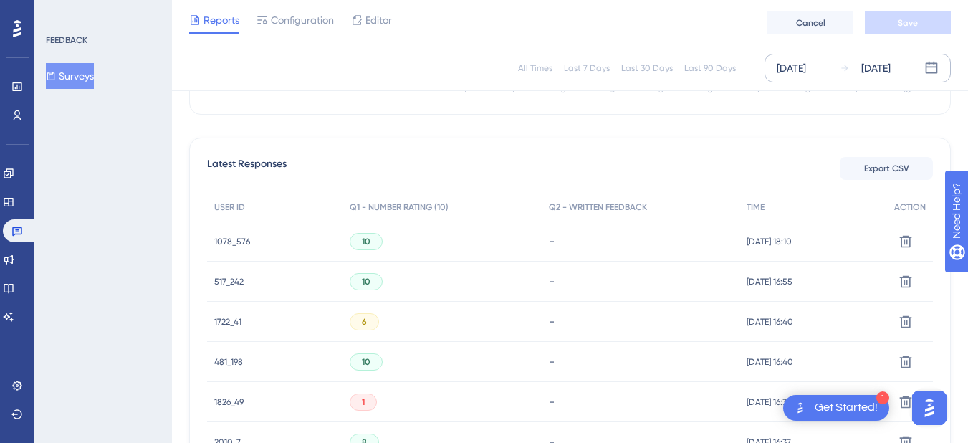
click at [450, 286] on div "10" at bounding box center [441, 281] width 198 height 40
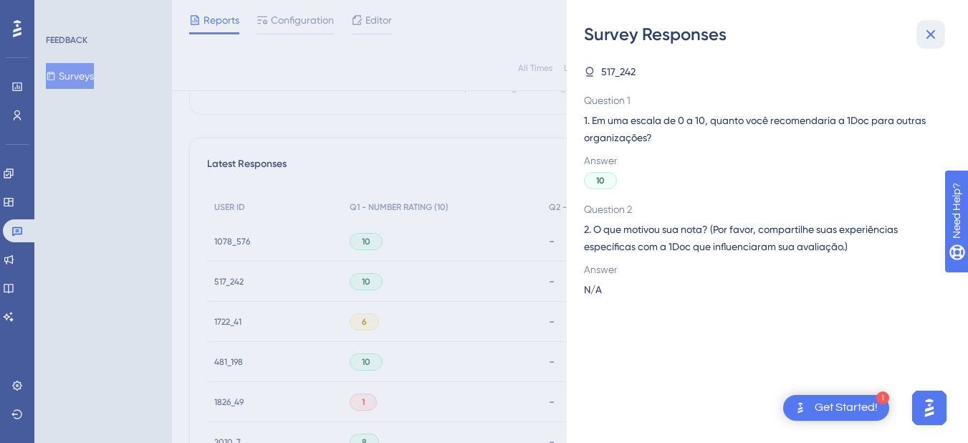
click at [941, 38] on button at bounding box center [930, 34] width 29 height 29
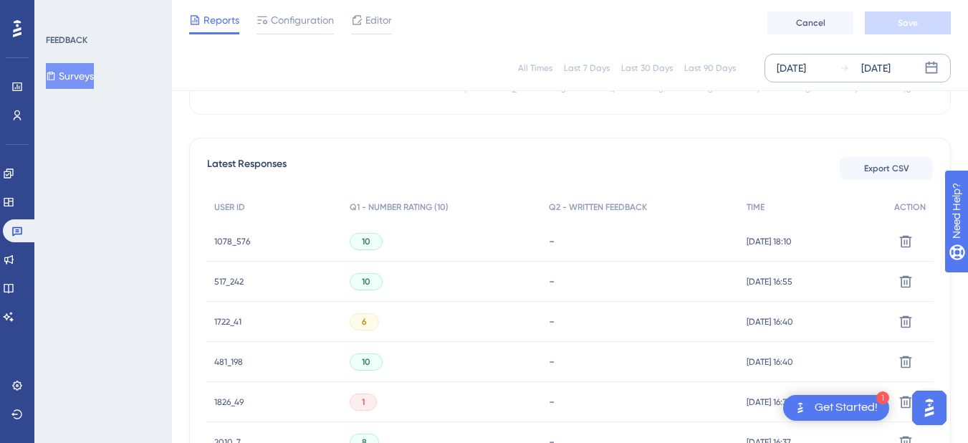
click at [280, 286] on div "517_242 517_242" at bounding box center [274, 281] width 135 height 40
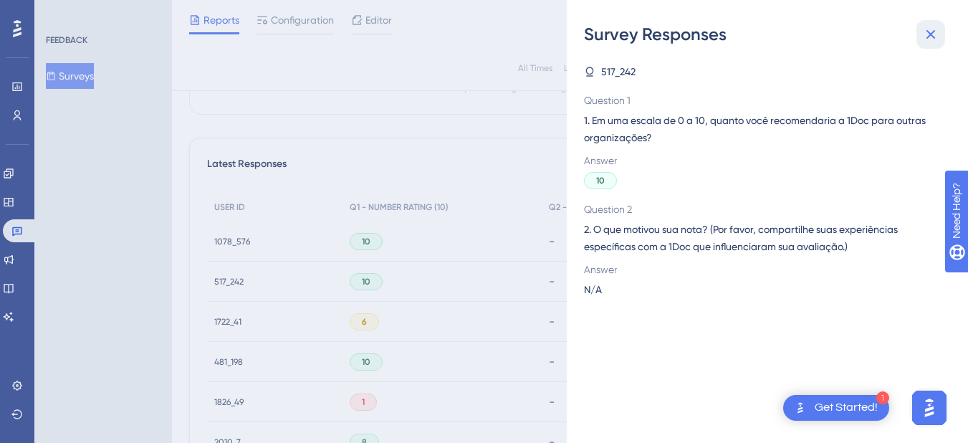
click at [939, 32] on button at bounding box center [930, 34] width 29 height 29
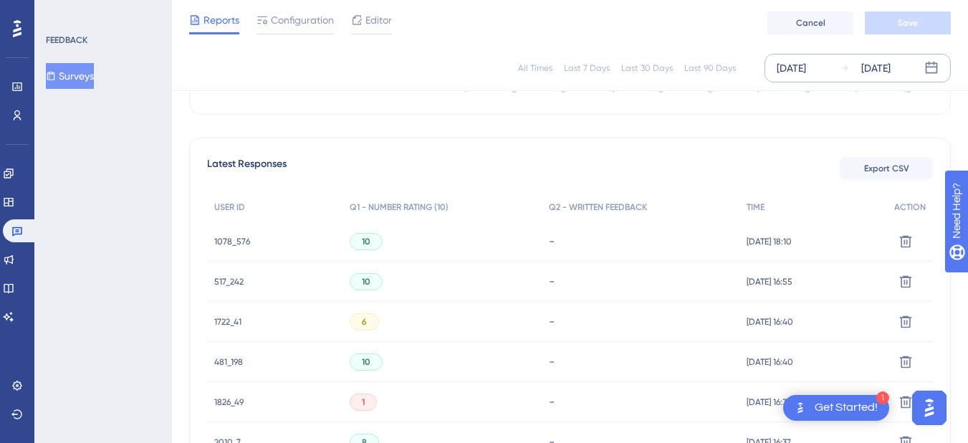
click at [367, 281] on div "10" at bounding box center [365, 281] width 33 height 17
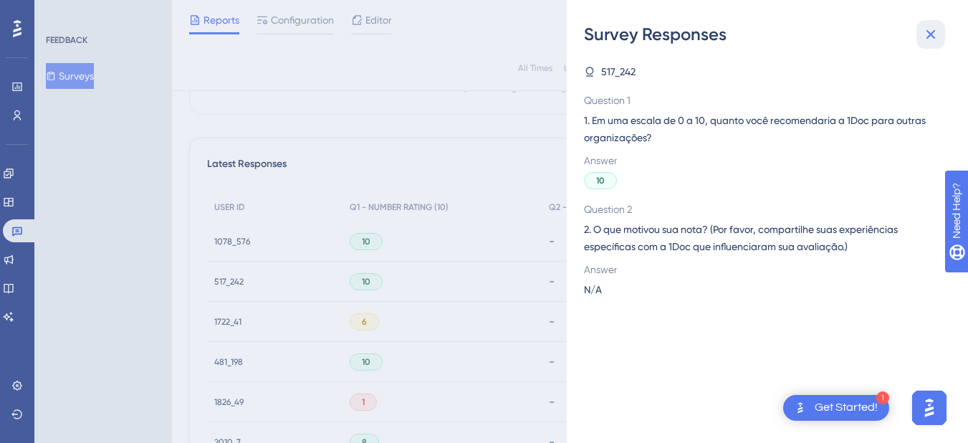
click at [934, 33] on icon at bounding box center [930, 34] width 17 height 17
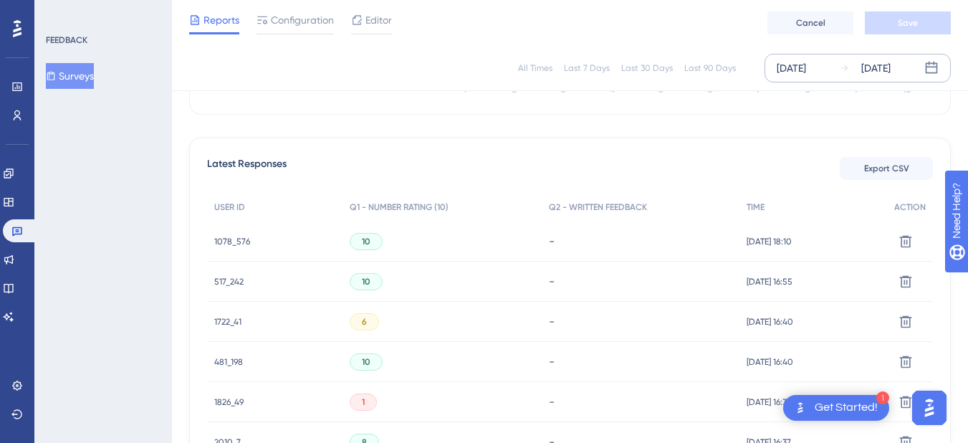
click at [463, 279] on div "10" at bounding box center [441, 281] width 198 height 40
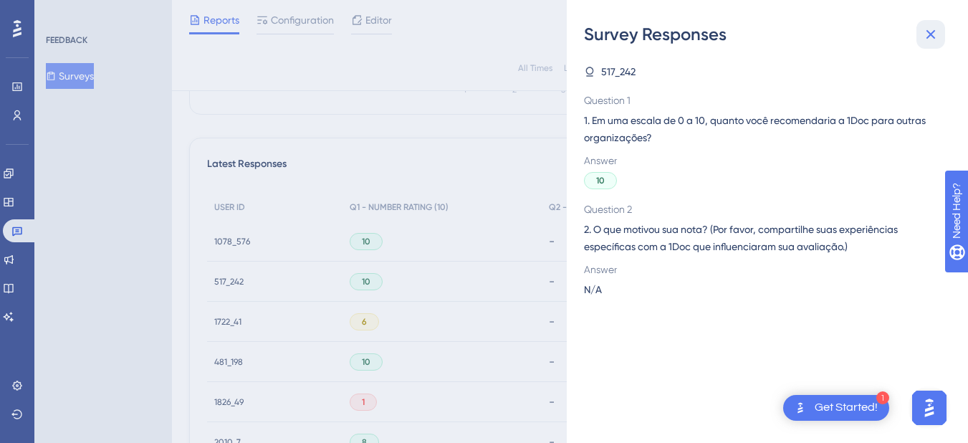
click at [937, 26] on icon at bounding box center [930, 34] width 17 height 17
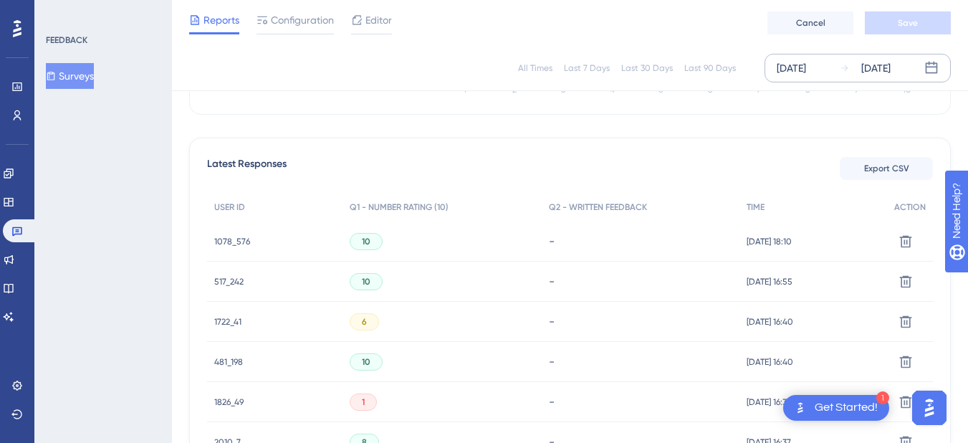
click at [226, 276] on span "517_242" at bounding box center [228, 281] width 29 height 11
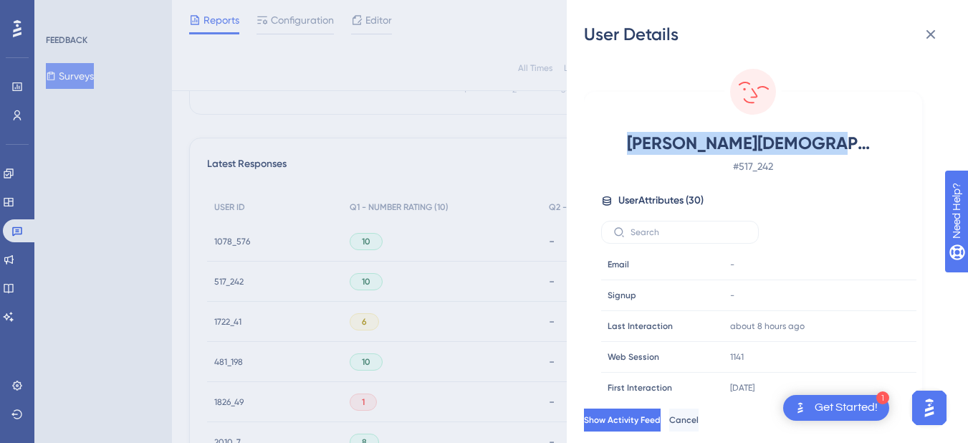
drag, startPoint x: 663, startPoint y: 142, endPoint x: 868, endPoint y: 135, distance: 204.9
click at [868, 135] on span "[PERSON_NAME][DEMOGRAPHIC_DATA]" at bounding box center [753, 143] width 252 height 23
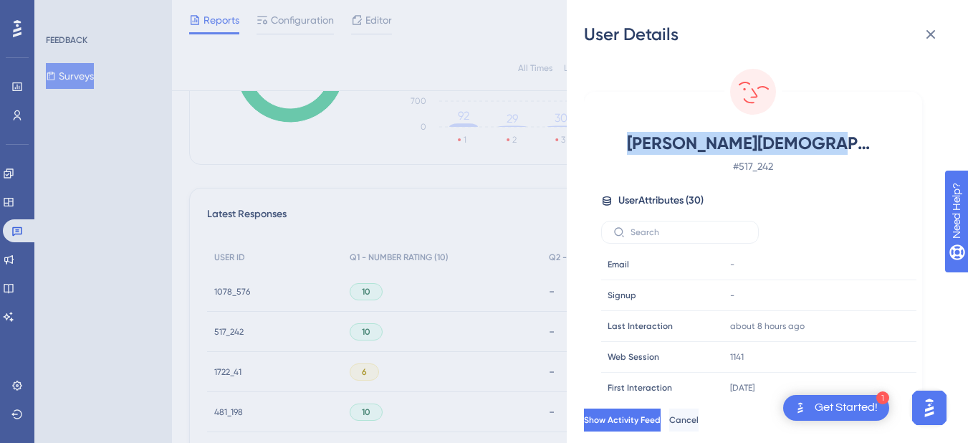
scroll to position [286, 0]
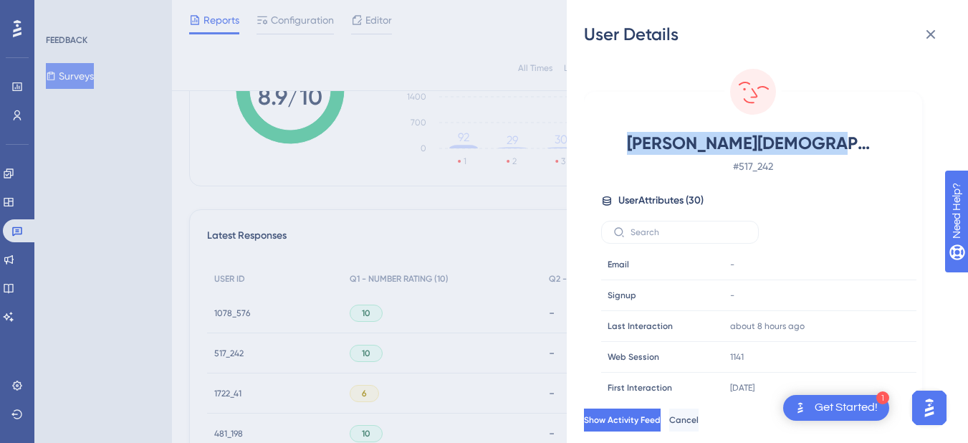
copy span "[PERSON_NAME][DEMOGRAPHIC_DATA]"
click at [868, 135] on span "[PERSON_NAME][DEMOGRAPHIC_DATA]" at bounding box center [753, 143] width 252 height 23
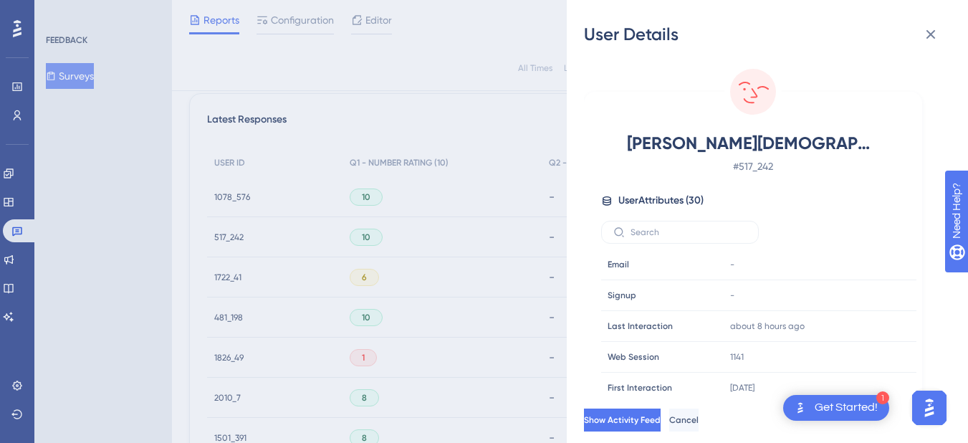
scroll to position [430, 0]
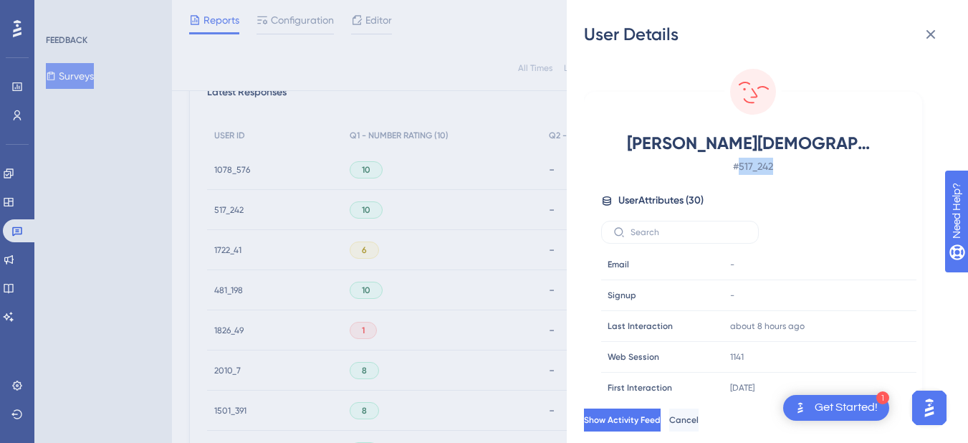
drag, startPoint x: 796, startPoint y: 168, endPoint x: 740, endPoint y: 165, distance: 55.9
click at [740, 165] on span "# 517_242" at bounding box center [753, 166] width 252 height 17
copy span "517_242"
